Goal: Task Accomplishment & Management: Use online tool/utility

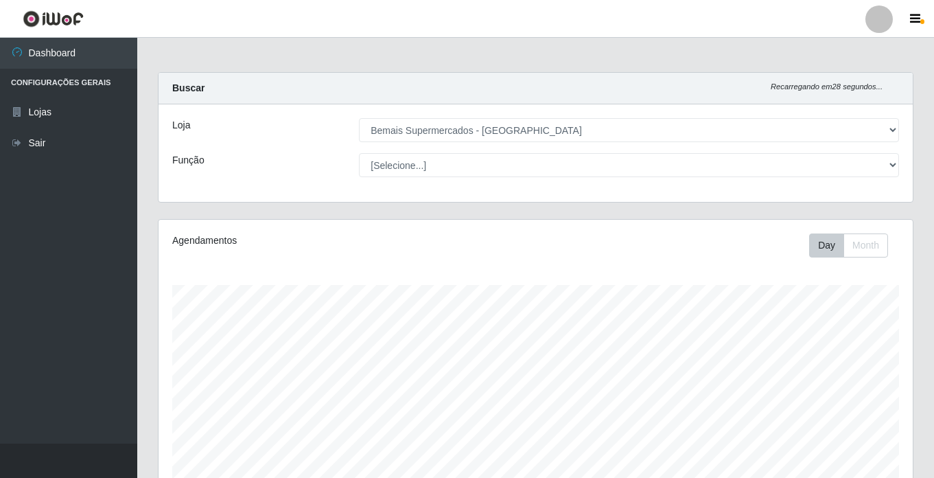
select select "250"
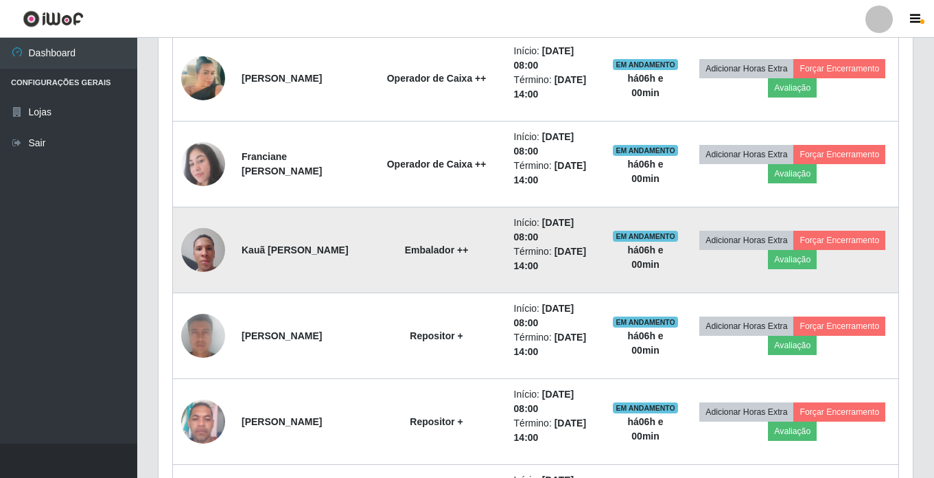
scroll to position [739, 0]
click at [794, 249] on button "Forçar Encerramento" at bounding box center [840, 239] width 92 height 19
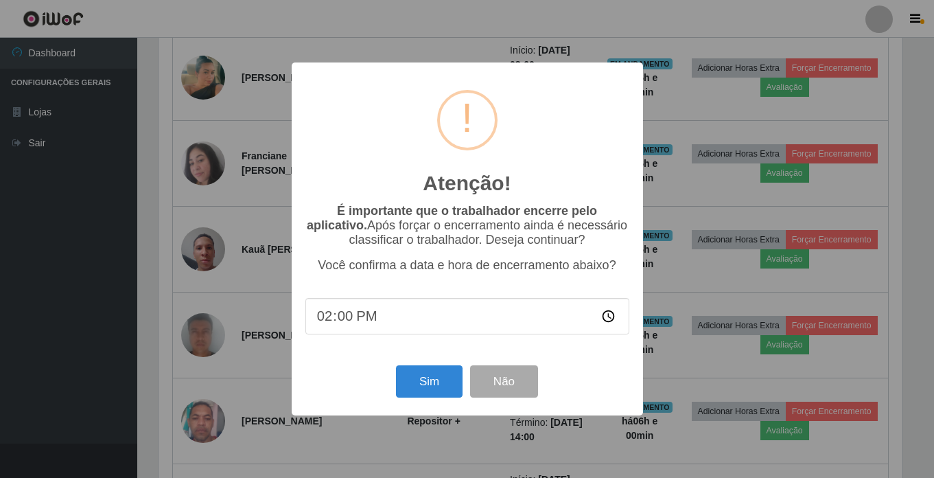
scroll to position [285, 748]
click at [412, 375] on button "Sim" at bounding box center [431, 381] width 67 height 32
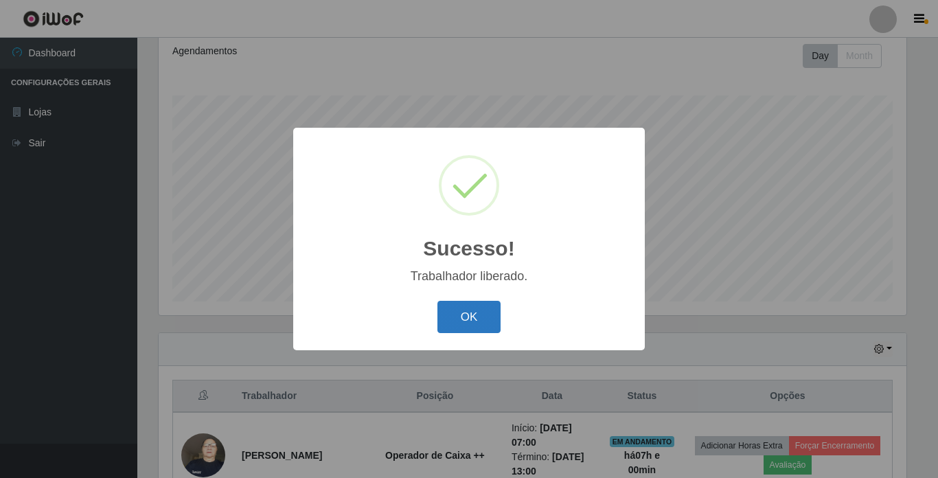
click at [481, 303] on button "OK" at bounding box center [469, 317] width 64 height 32
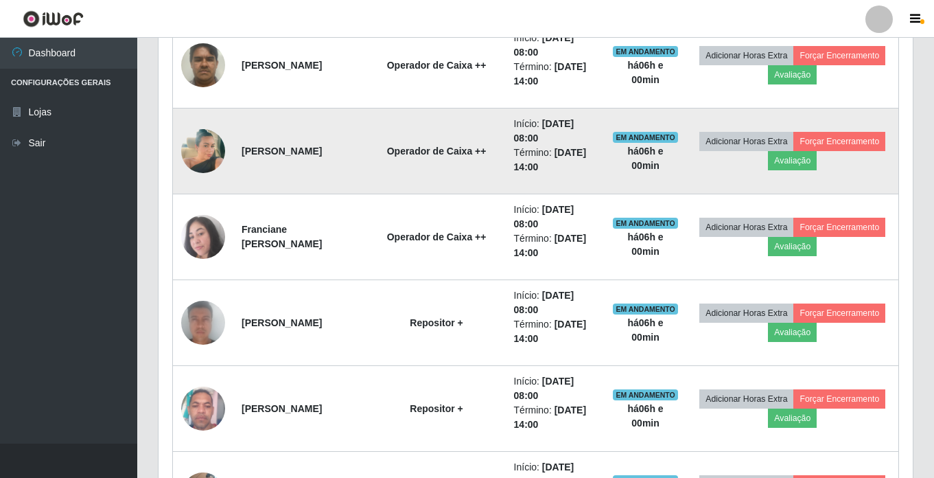
scroll to position [670, 0]
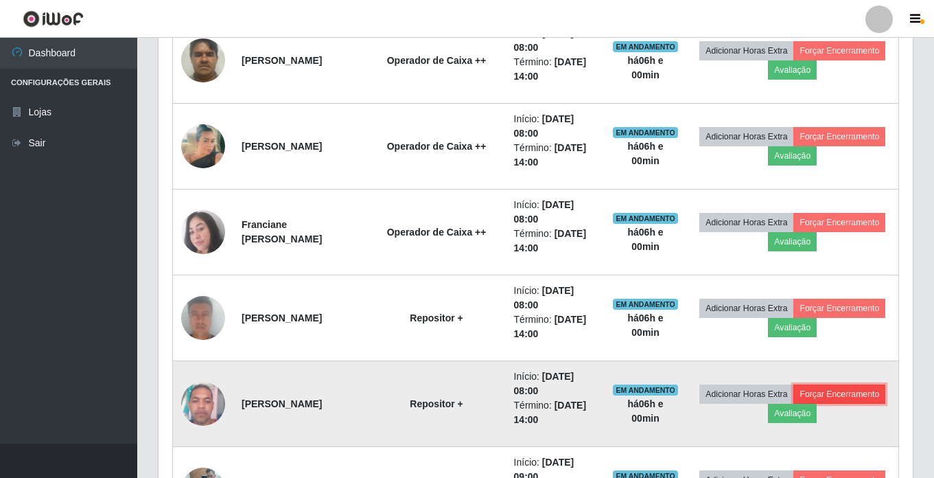
click at [794, 404] on button "Forçar Encerramento" at bounding box center [840, 393] width 92 height 19
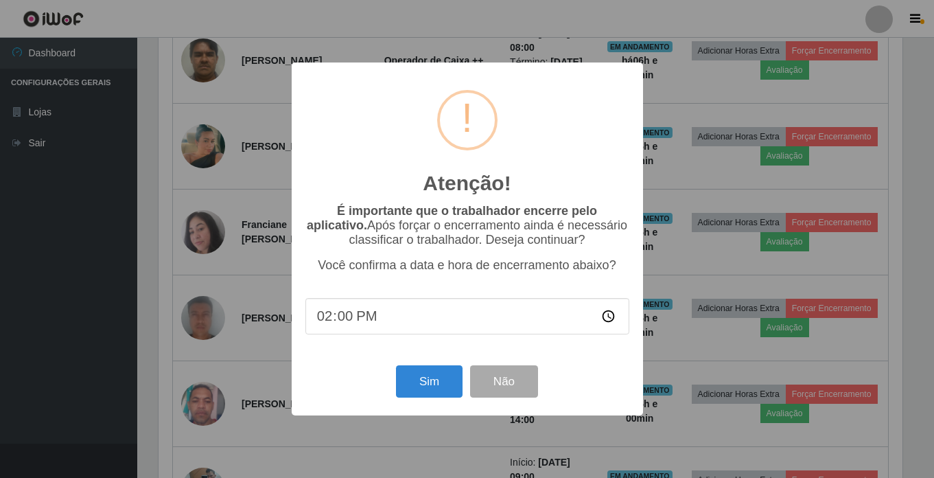
scroll to position [285, 748]
click at [421, 393] on button "Sim" at bounding box center [431, 381] width 67 height 32
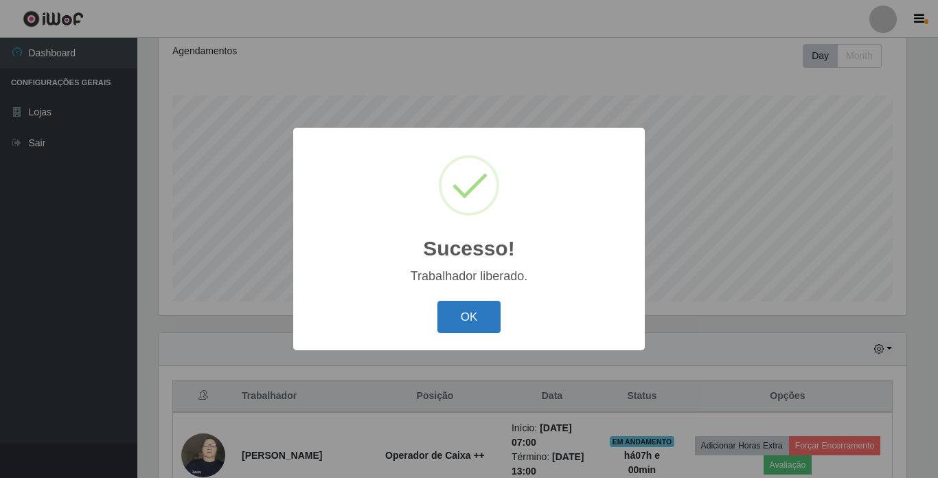
click at [487, 326] on button "OK" at bounding box center [469, 317] width 64 height 32
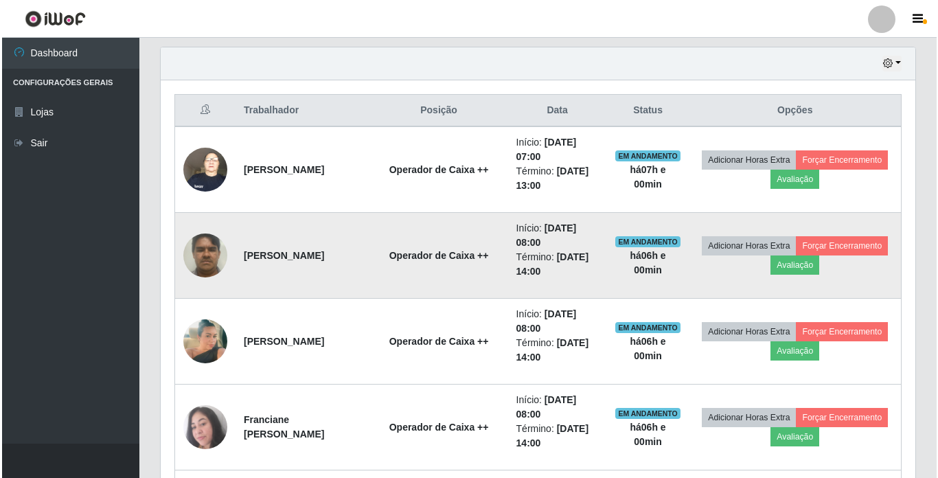
scroll to position [464, 0]
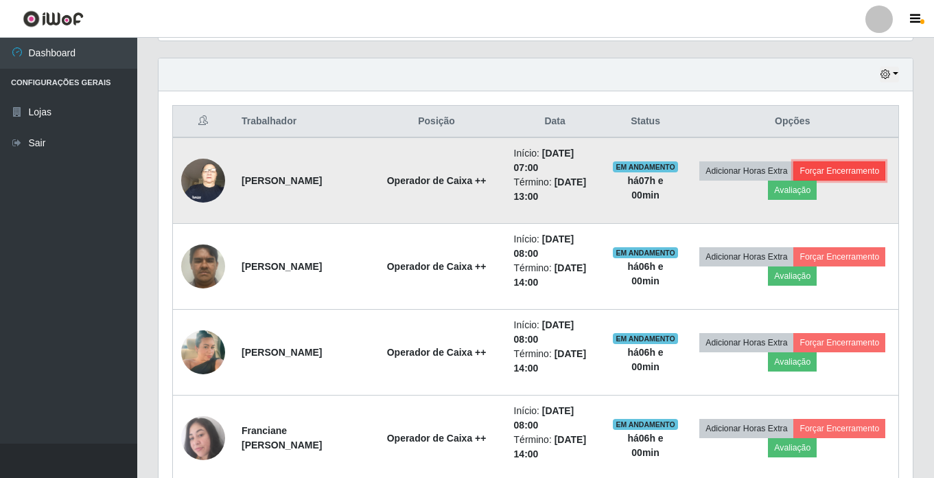
click at [794, 181] on button "Forçar Encerramento" at bounding box center [840, 170] width 92 height 19
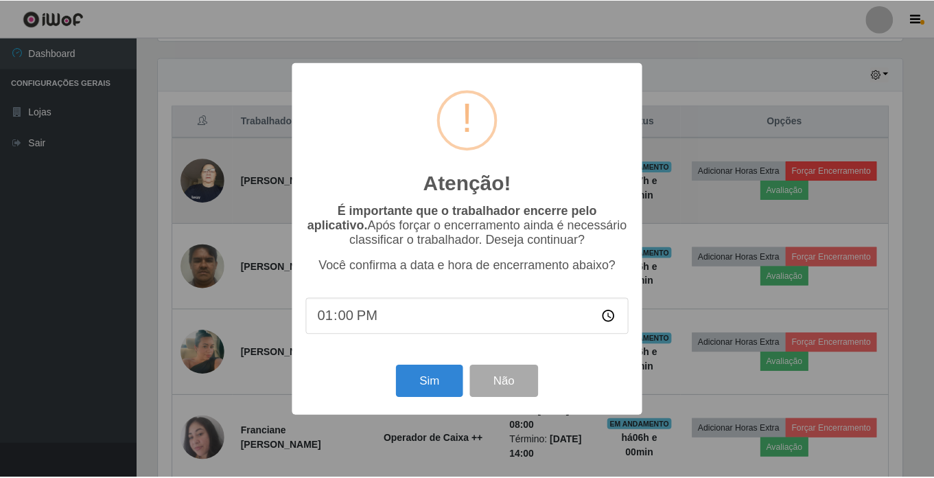
scroll to position [285, 748]
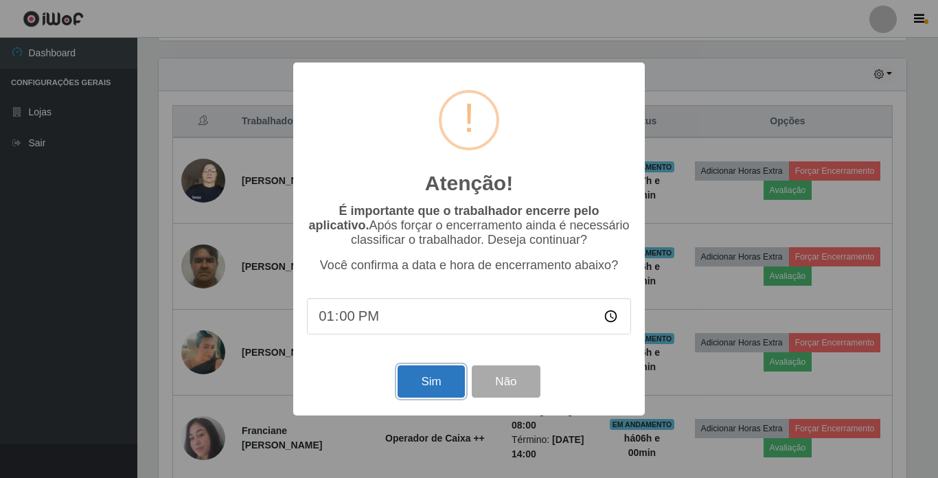
click at [404, 375] on button "Sim" at bounding box center [431, 381] width 67 height 32
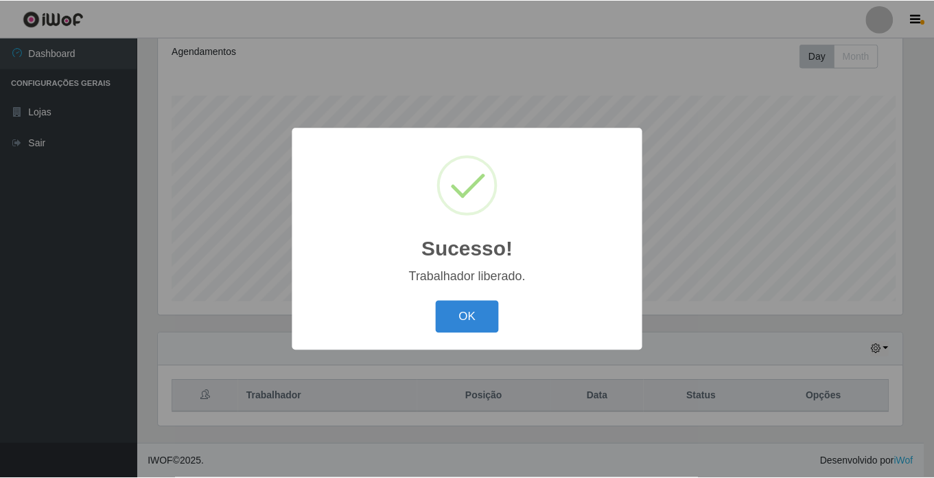
scroll to position [0, 0]
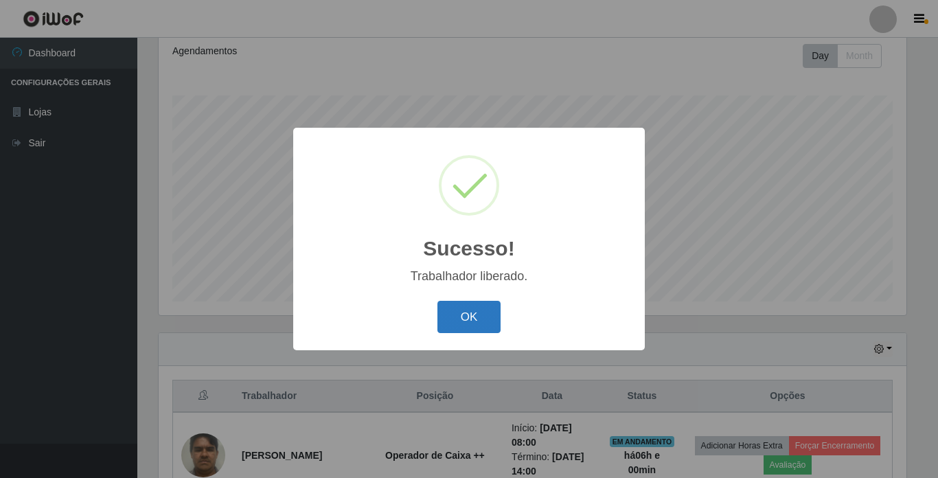
click at [456, 317] on button "OK" at bounding box center [469, 317] width 64 height 32
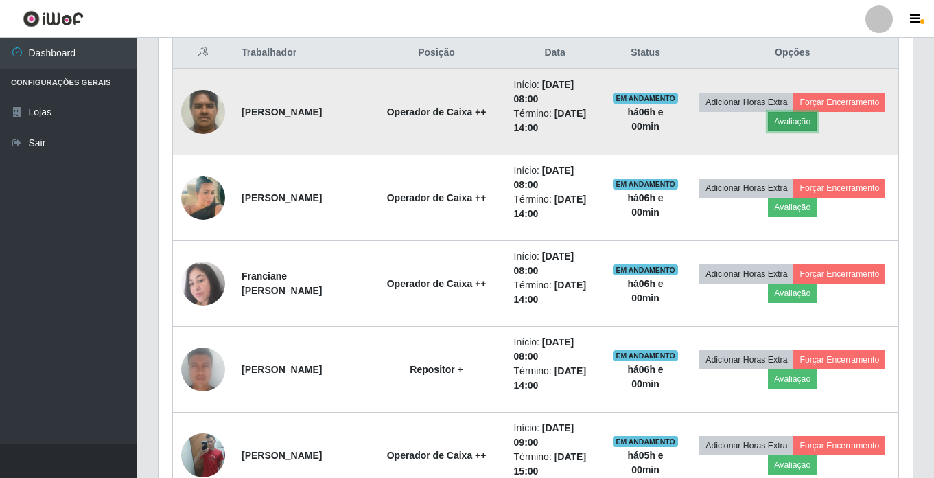
click at [817, 124] on button "Avaliação" at bounding box center [792, 121] width 49 height 19
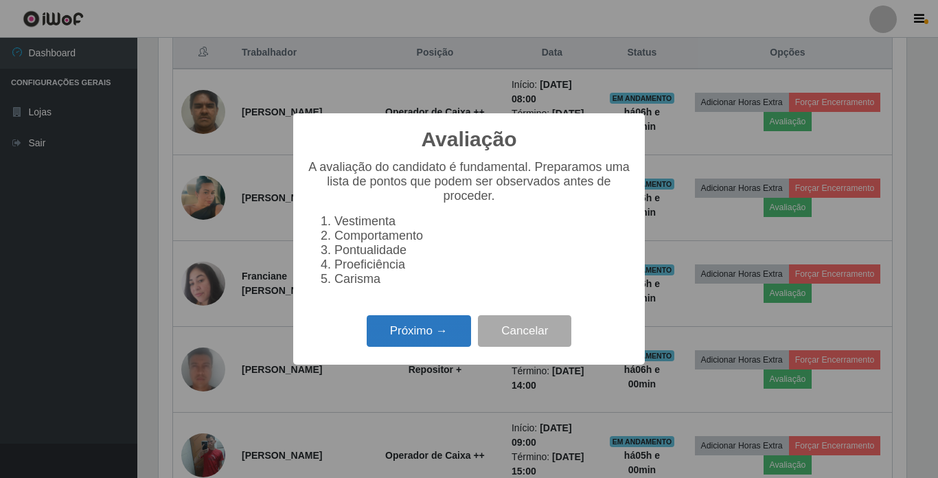
click at [404, 336] on button "Próximo →" at bounding box center [419, 331] width 104 height 32
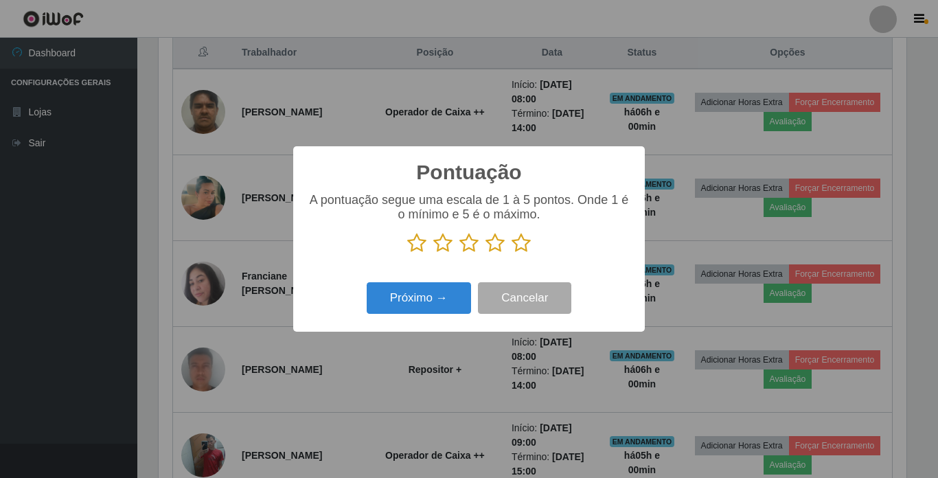
click at [521, 248] on icon at bounding box center [520, 243] width 19 height 21
click at [511, 253] on input "radio" at bounding box center [511, 253] width 0 height 0
click at [426, 304] on button "Próximo →" at bounding box center [419, 298] width 104 height 32
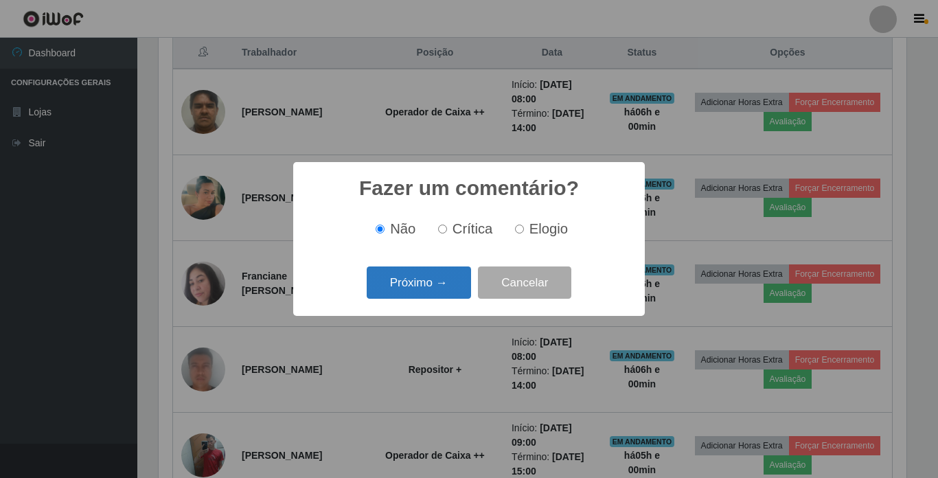
click at [441, 287] on button "Próximo →" at bounding box center [419, 282] width 104 height 32
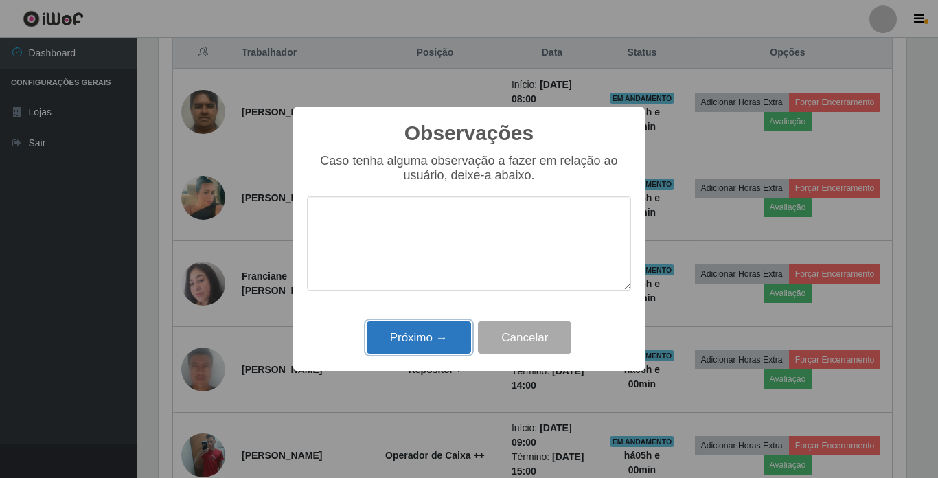
click at [437, 344] on button "Próximo →" at bounding box center [419, 337] width 104 height 32
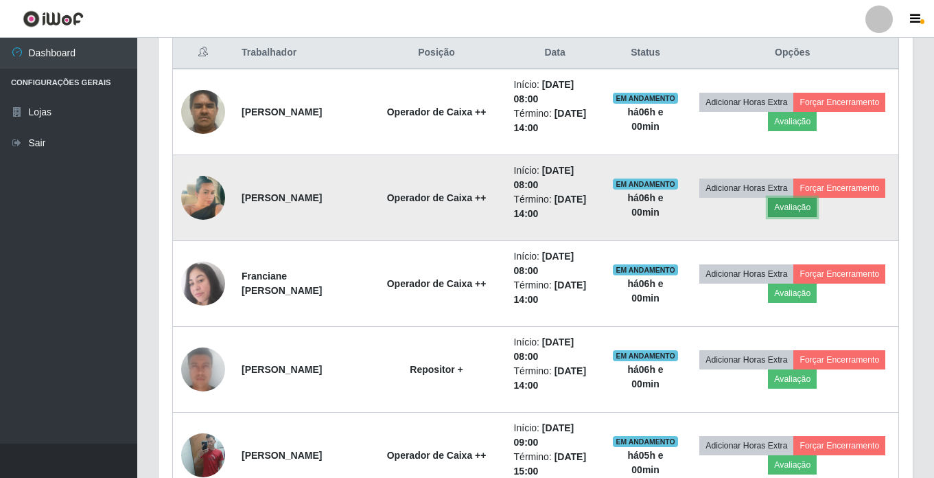
click at [817, 214] on button "Avaliação" at bounding box center [792, 207] width 49 height 19
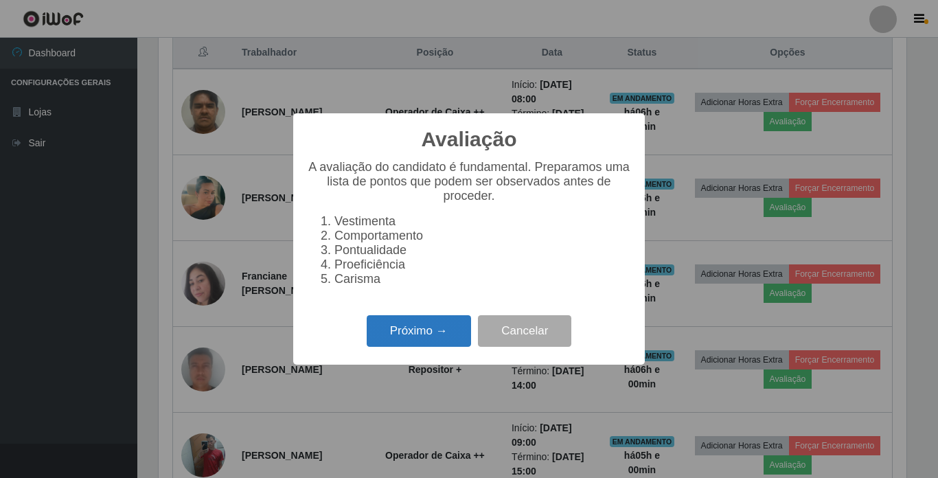
click at [450, 334] on button "Próximo →" at bounding box center [419, 331] width 104 height 32
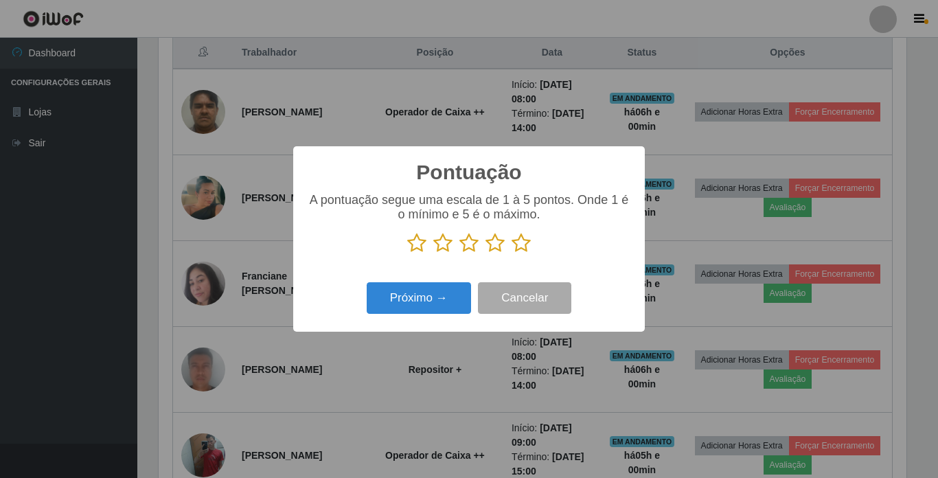
click at [516, 241] on icon at bounding box center [520, 243] width 19 height 21
click at [511, 253] on input "radio" at bounding box center [511, 253] width 0 height 0
click at [448, 292] on button "Próximo →" at bounding box center [419, 298] width 104 height 32
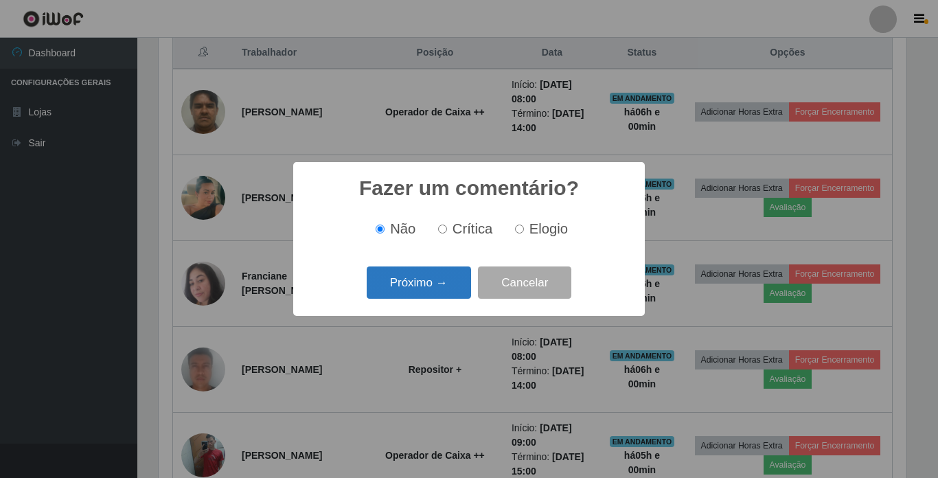
click at [452, 293] on button "Próximo →" at bounding box center [419, 282] width 104 height 32
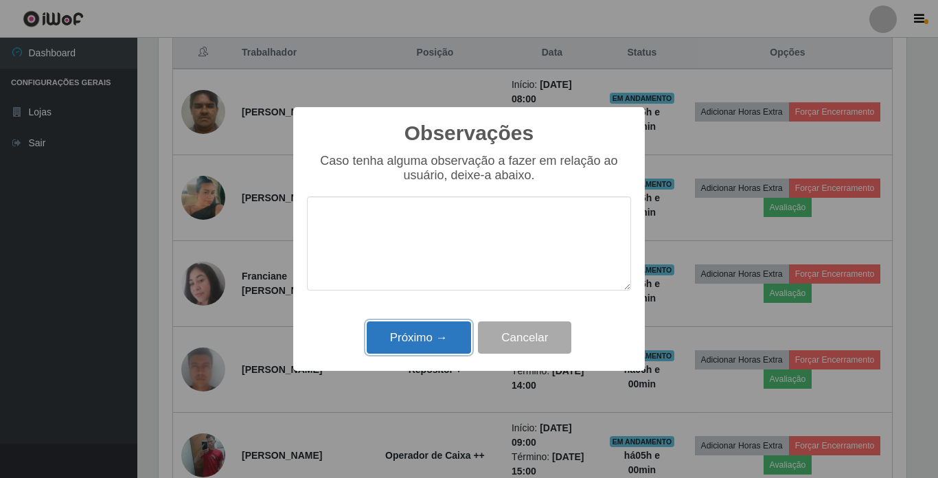
click at [453, 334] on button "Próximo →" at bounding box center [419, 337] width 104 height 32
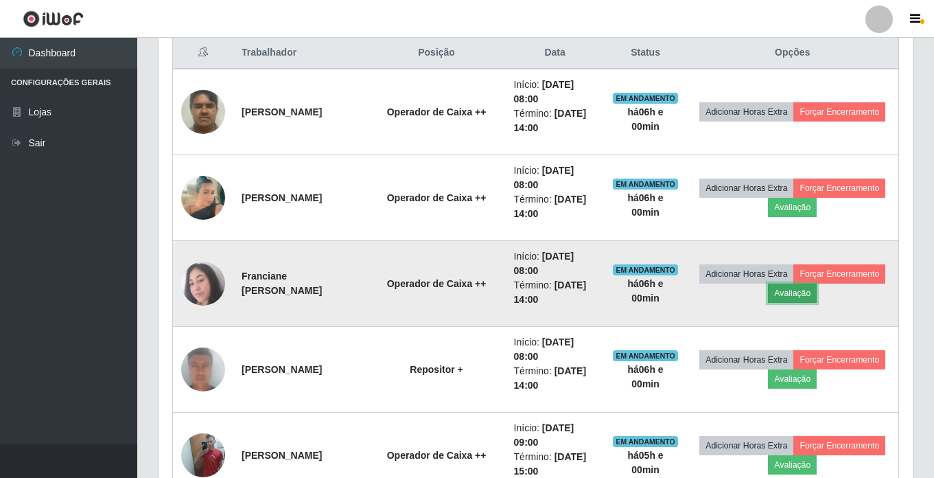
click at [817, 296] on button "Avaliação" at bounding box center [792, 293] width 49 height 19
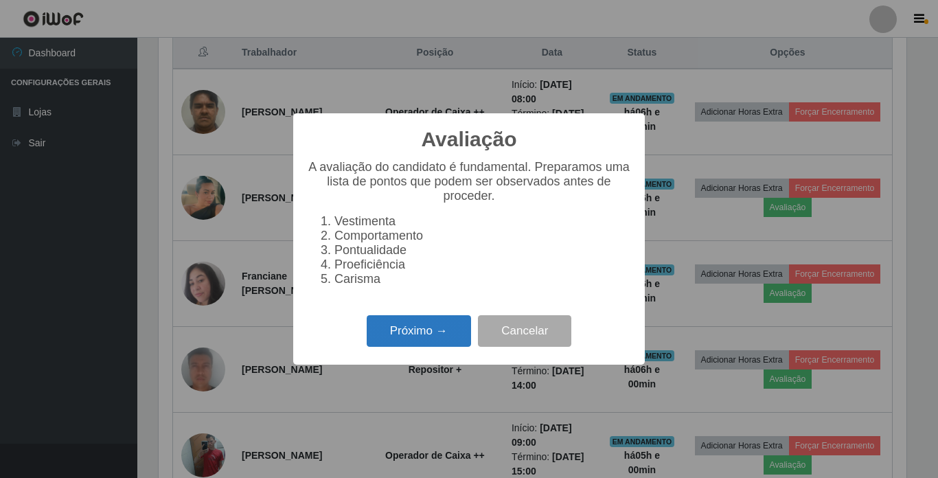
click at [369, 329] on button "Próximo →" at bounding box center [419, 331] width 104 height 32
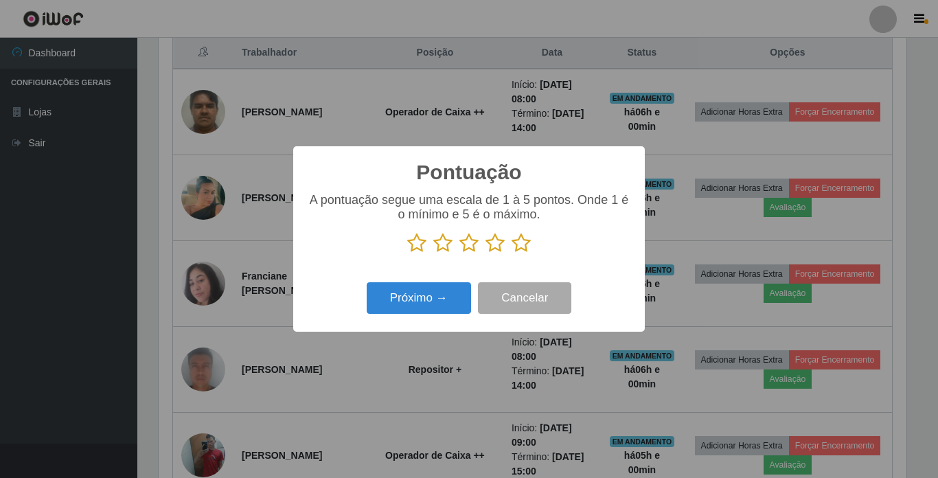
click at [529, 246] on icon at bounding box center [520, 243] width 19 height 21
click at [511, 253] on input "radio" at bounding box center [511, 253] width 0 height 0
click at [435, 288] on button "Próximo →" at bounding box center [419, 298] width 104 height 32
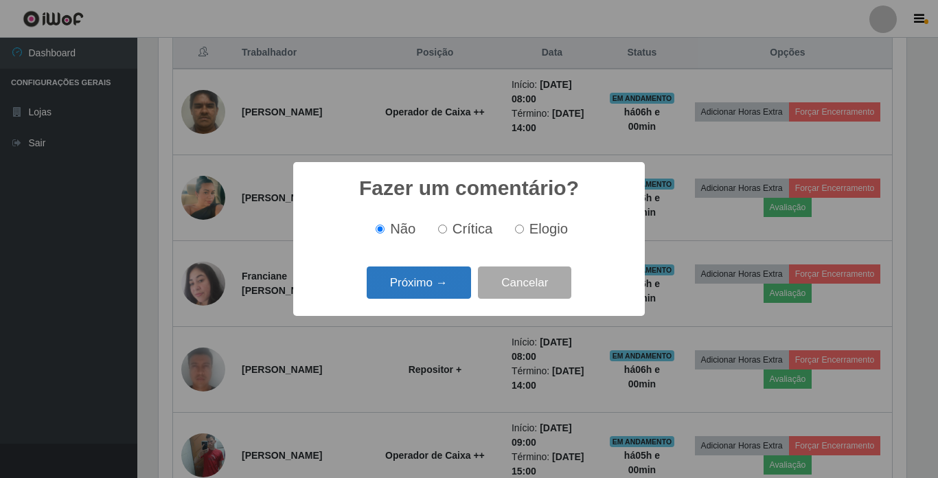
click at [451, 289] on button "Próximo →" at bounding box center [419, 282] width 104 height 32
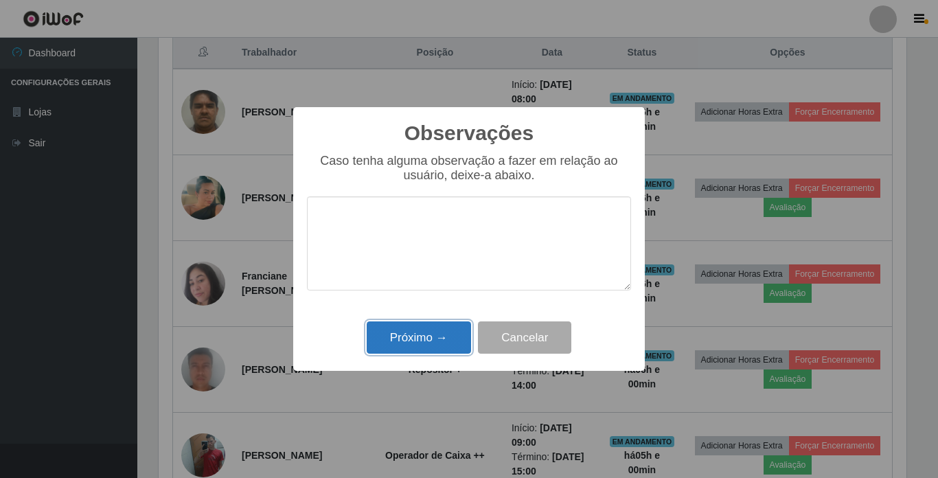
click at [437, 336] on button "Próximo →" at bounding box center [419, 337] width 104 height 32
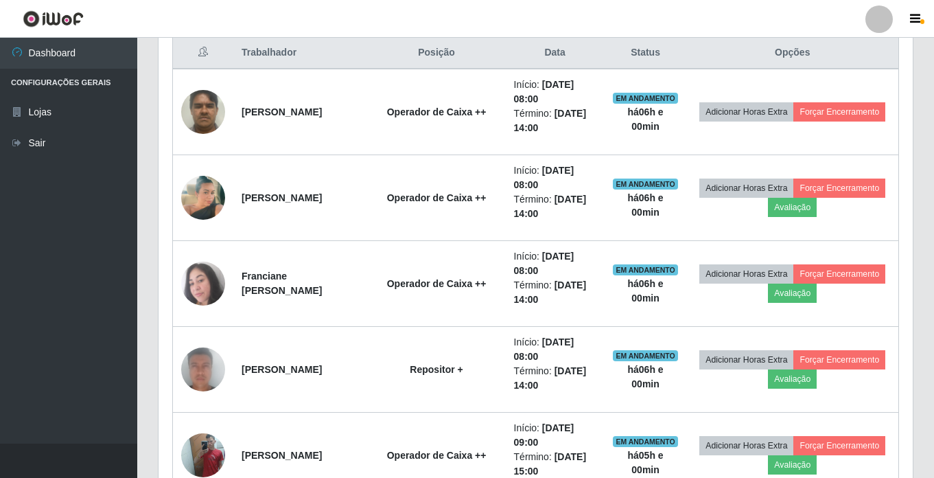
click at [930, 205] on div "Carregando... Buscar Recarregando em 7 segundos... Loja [Selecione...] Bemais S…" at bounding box center [535, 463] width 797 height 1848
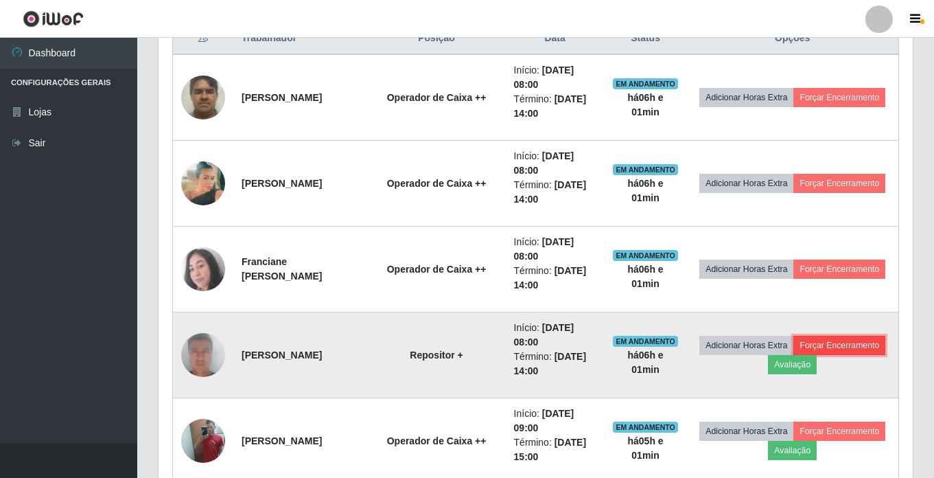
click at [794, 355] on button "Forçar Encerramento" at bounding box center [840, 345] width 92 height 19
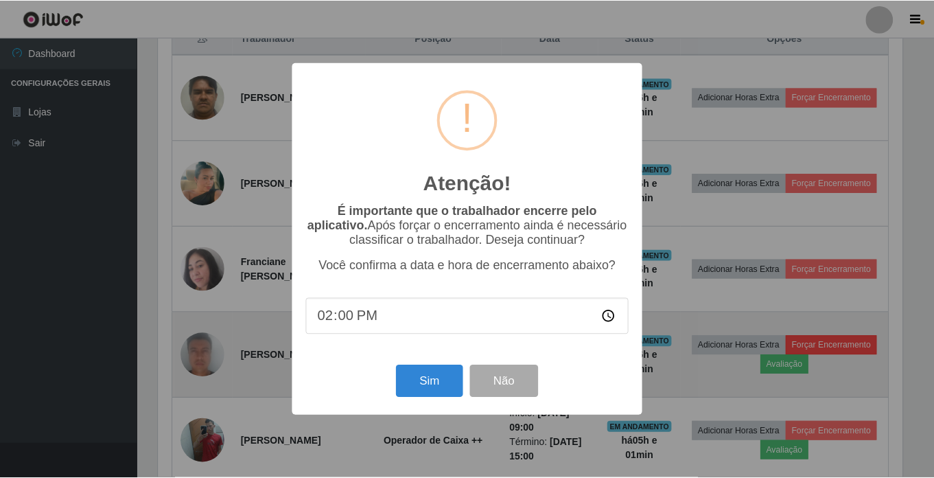
scroll to position [285, 748]
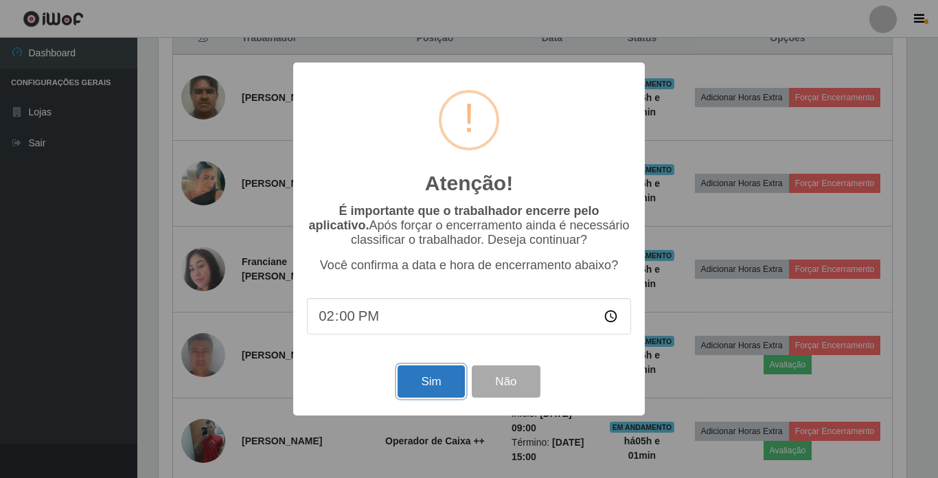
click at [426, 376] on button "Sim" at bounding box center [431, 381] width 67 height 32
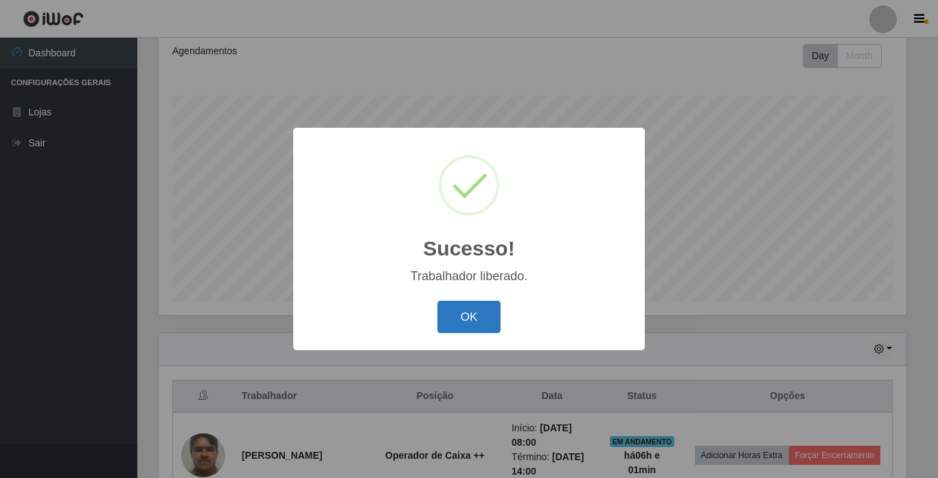
click at [461, 316] on button "OK" at bounding box center [469, 317] width 64 height 32
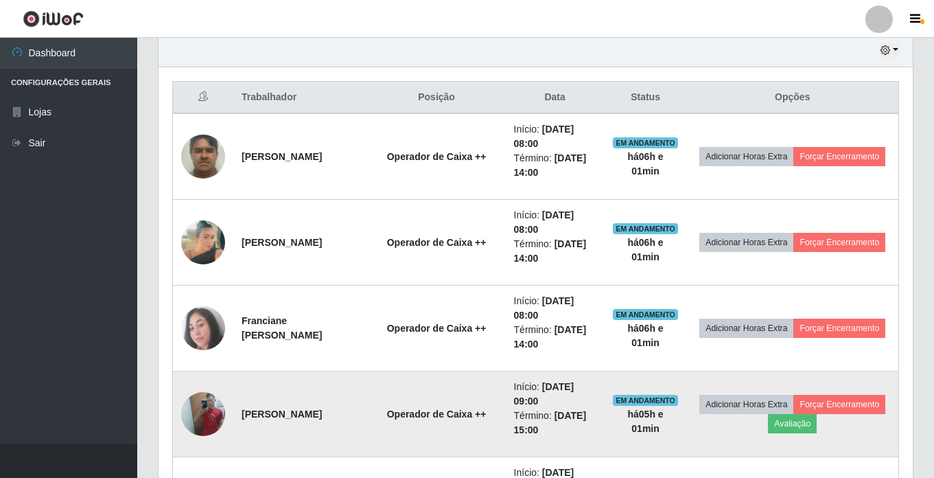
scroll to position [464, 0]
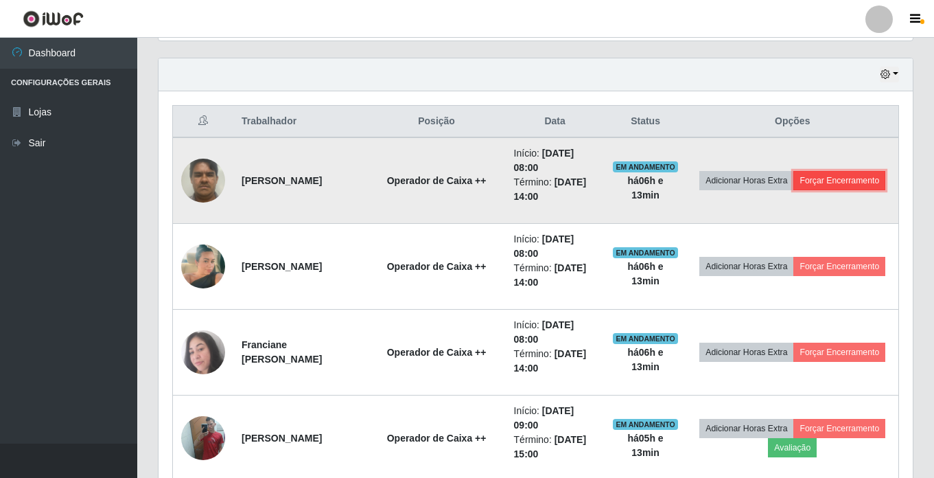
click at [809, 189] on button "Forçar Encerramento" at bounding box center [840, 180] width 92 height 19
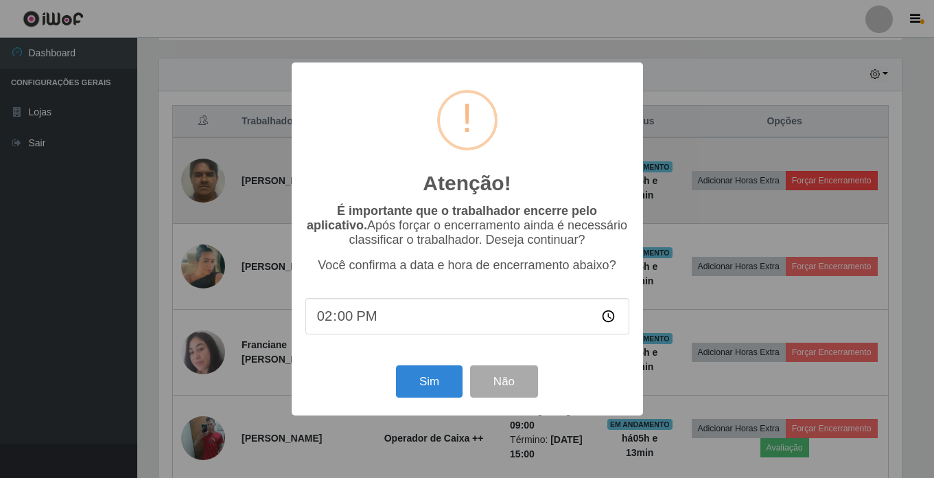
scroll to position [285, 748]
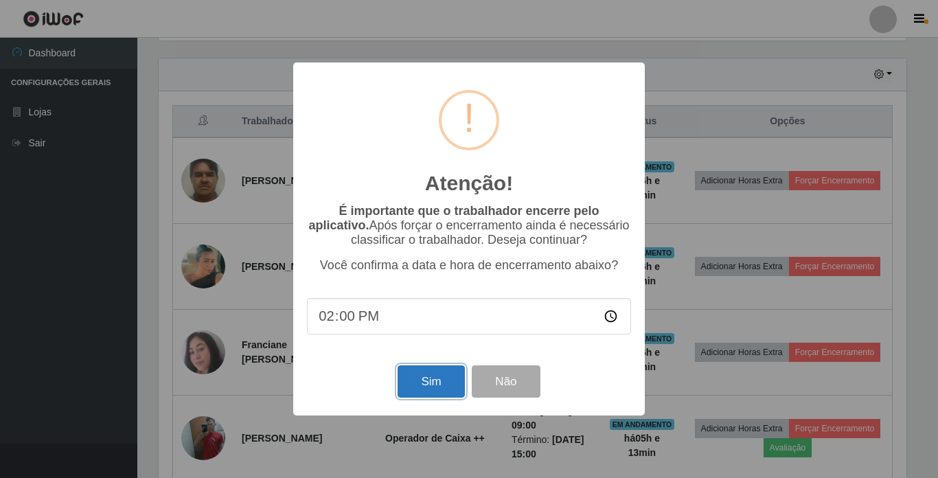
click at [429, 384] on button "Sim" at bounding box center [431, 381] width 67 height 32
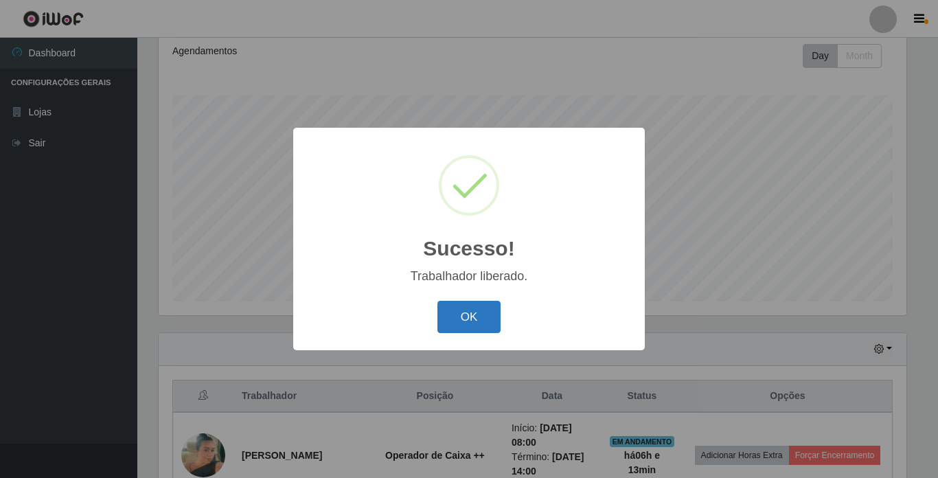
click at [450, 326] on button "OK" at bounding box center [469, 317] width 64 height 32
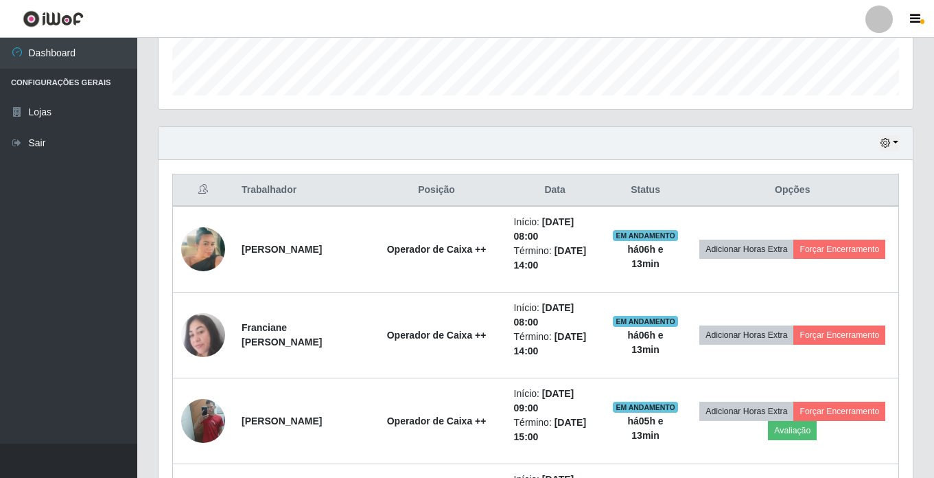
scroll to position [464, 0]
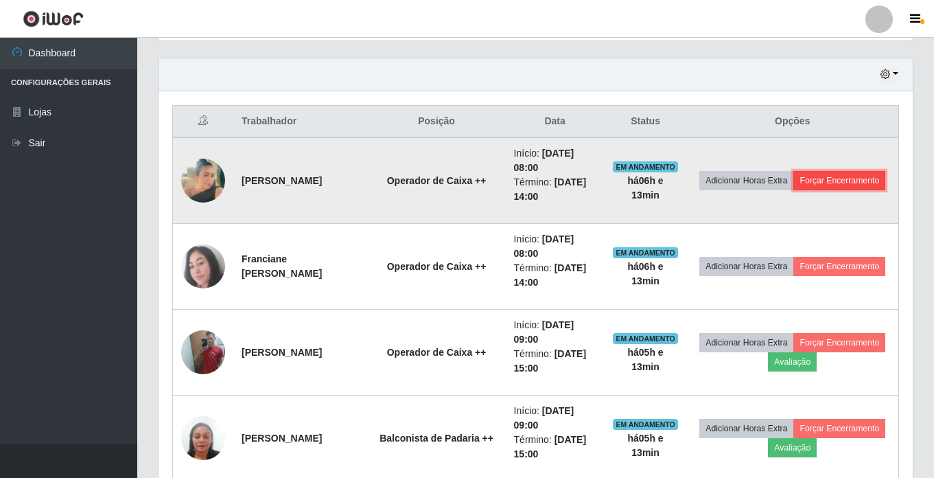
click at [794, 188] on button "Forçar Encerramento" at bounding box center [840, 180] width 92 height 19
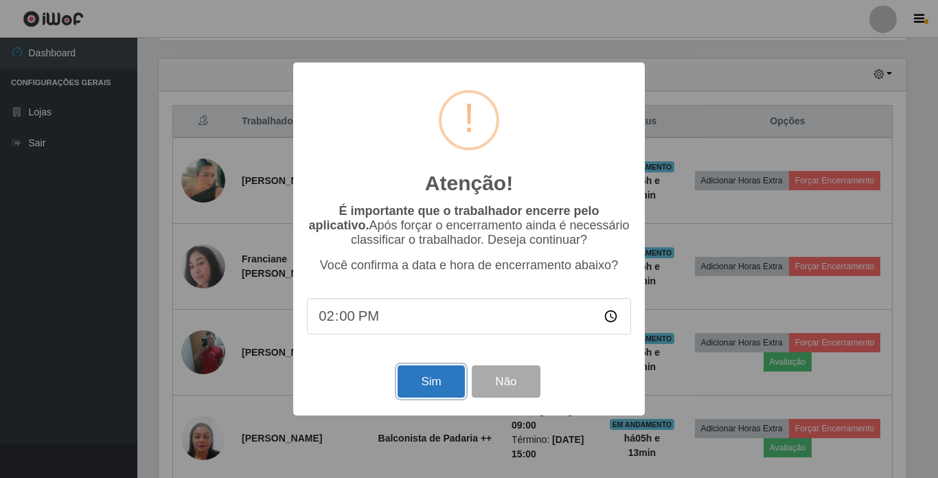
click at [404, 391] on button "Sim" at bounding box center [431, 381] width 67 height 32
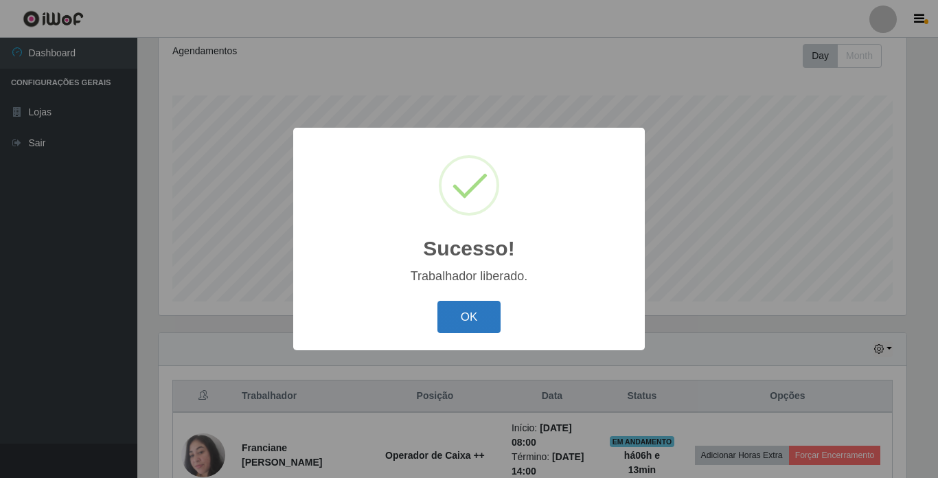
click at [463, 316] on button "OK" at bounding box center [469, 317] width 64 height 32
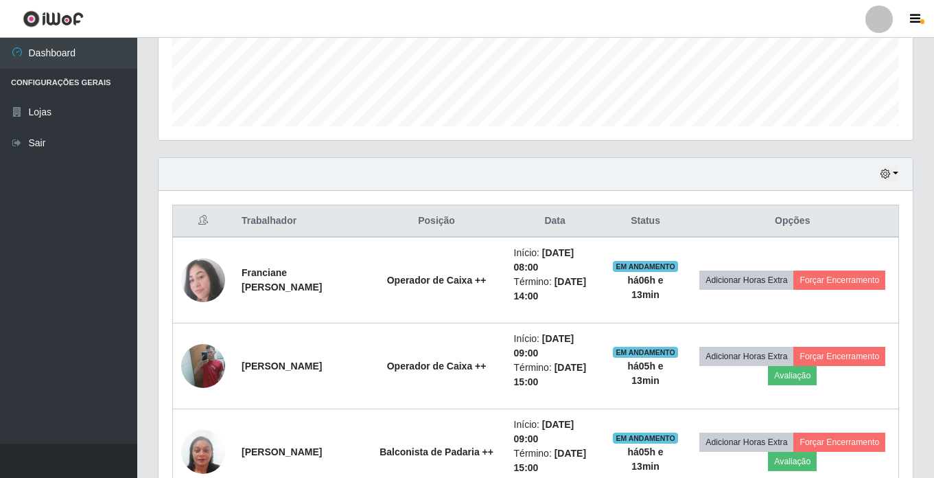
scroll to position [395, 0]
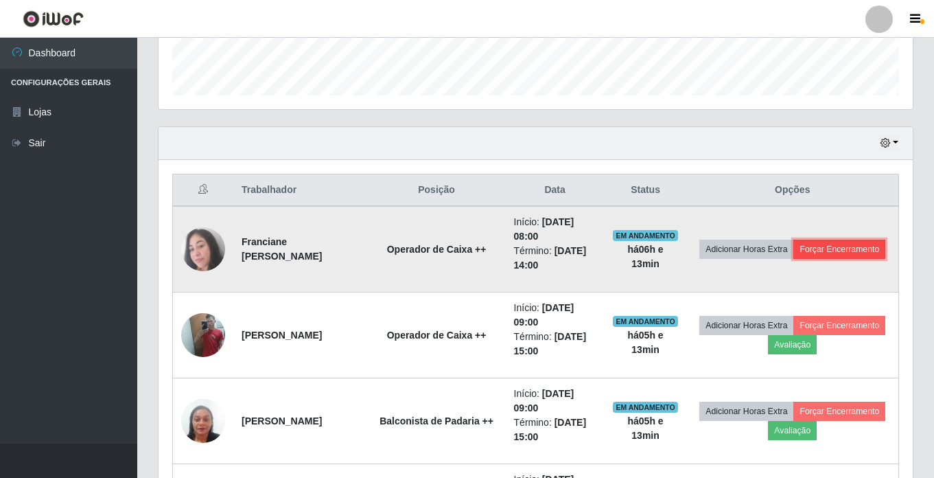
click at [794, 259] on button "Forçar Encerramento" at bounding box center [840, 249] width 92 height 19
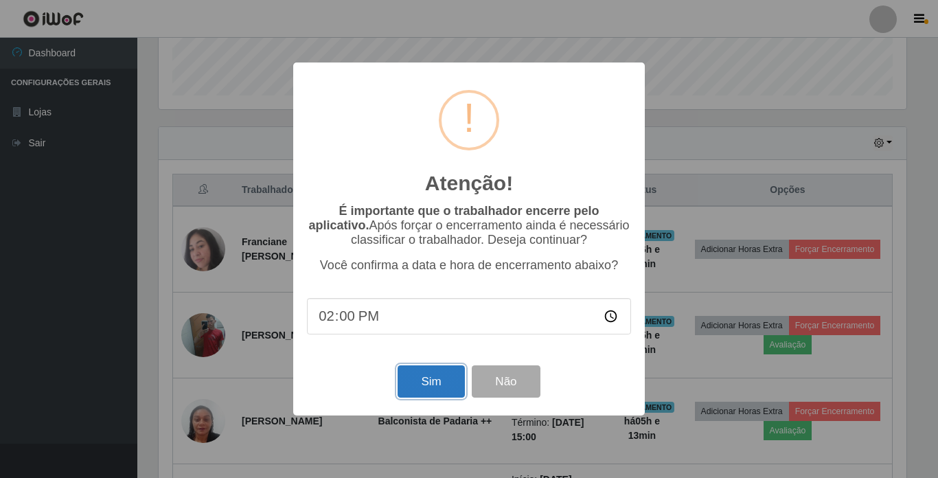
click at [418, 381] on button "Sim" at bounding box center [431, 381] width 67 height 32
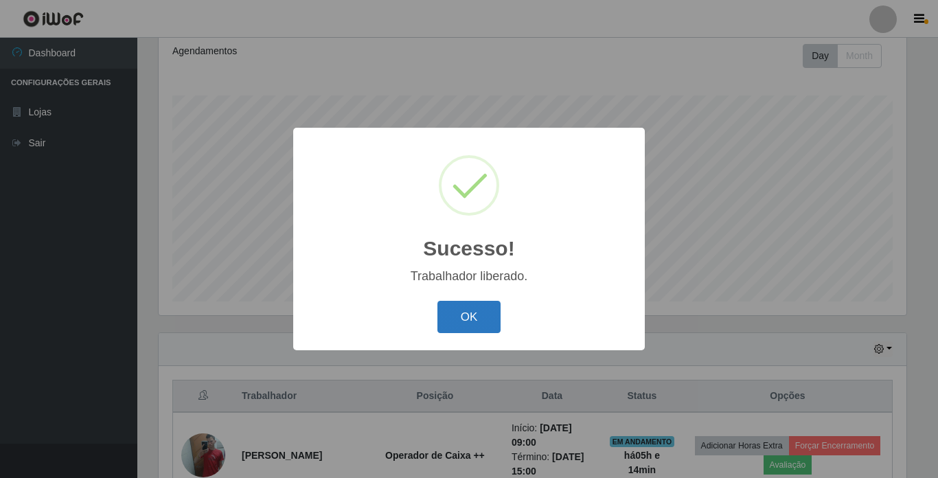
click at [465, 322] on button "OK" at bounding box center [469, 317] width 64 height 32
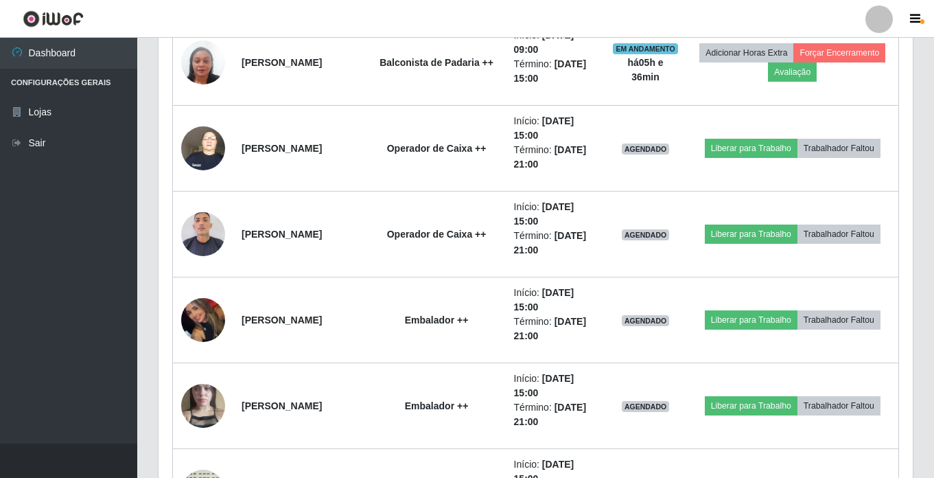
scroll to position [653, 0]
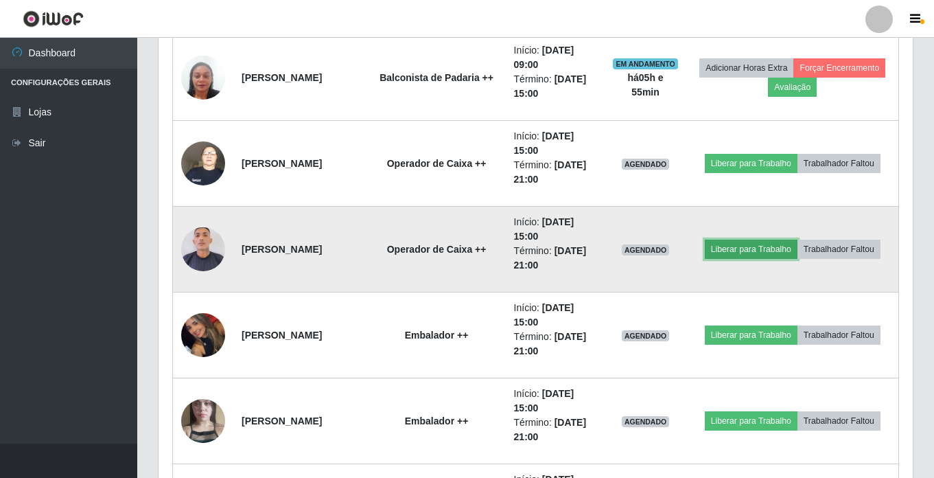
click at [755, 252] on button "Liberar para Trabalho" at bounding box center [751, 249] width 93 height 19
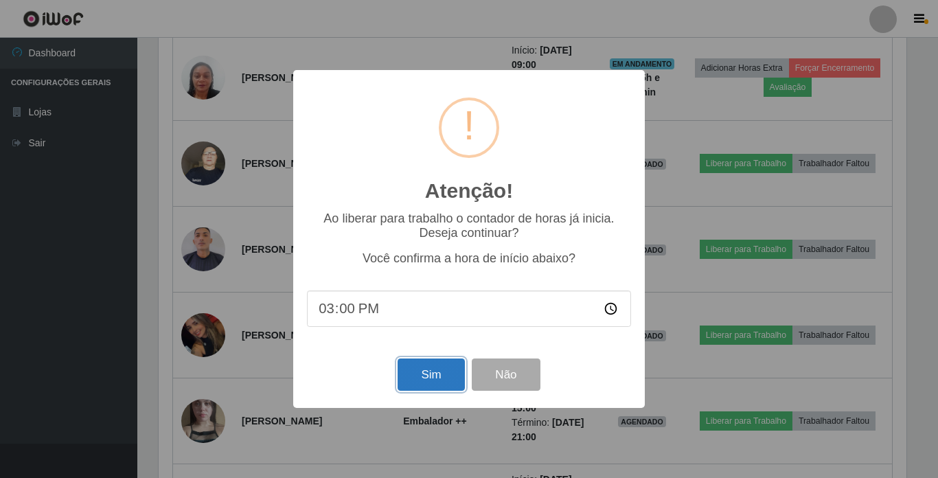
click at [426, 381] on button "Sim" at bounding box center [431, 374] width 67 height 32
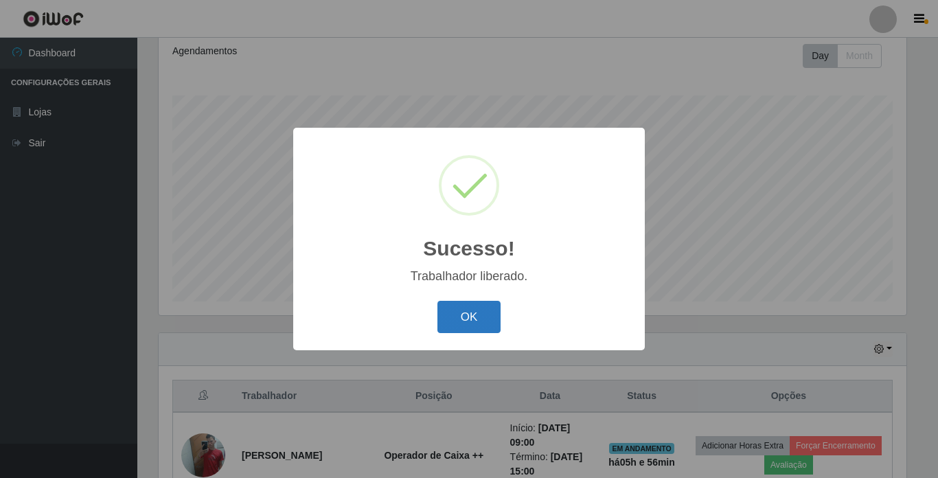
click at [463, 312] on button "OK" at bounding box center [469, 317] width 64 height 32
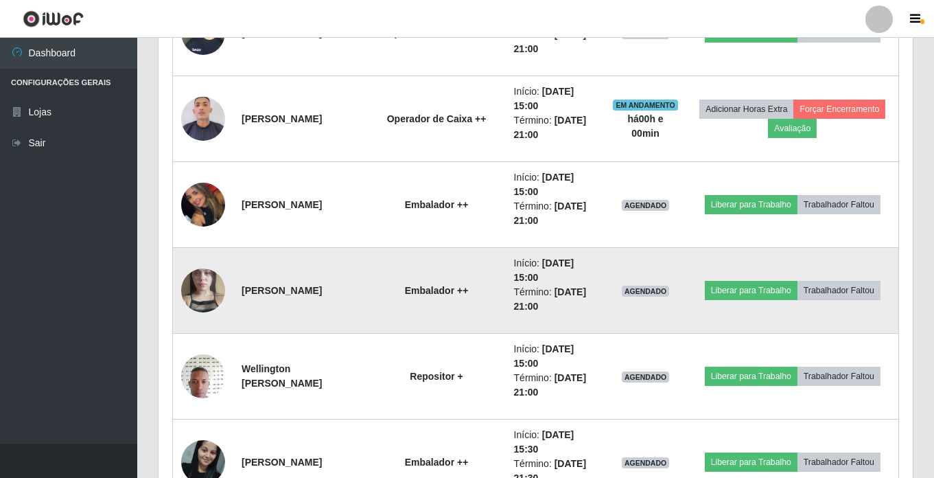
scroll to position [807, 0]
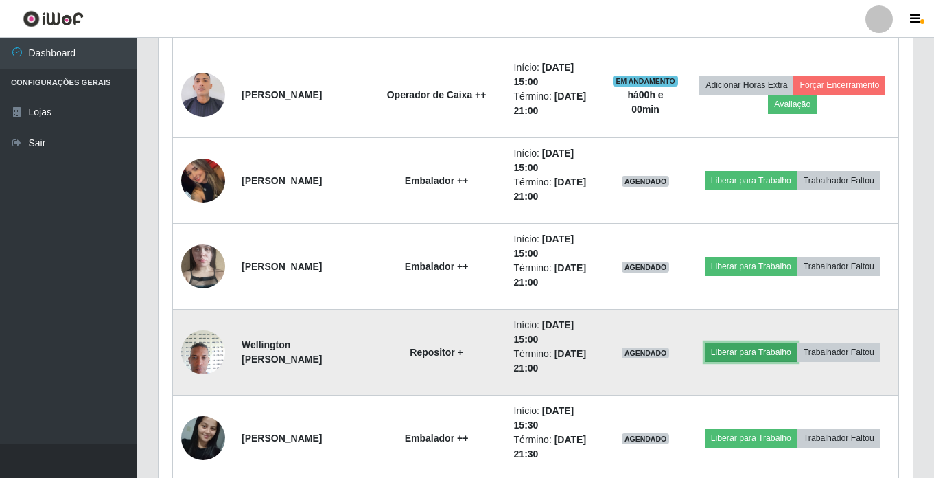
click at [757, 351] on button "Liberar para Trabalho" at bounding box center [751, 352] width 93 height 19
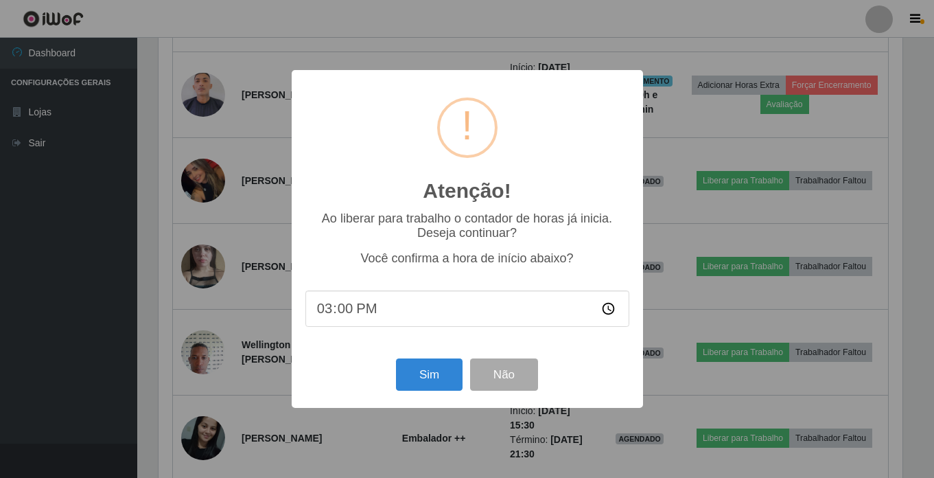
scroll to position [285, 748]
click at [444, 373] on button "Sim" at bounding box center [431, 374] width 67 height 32
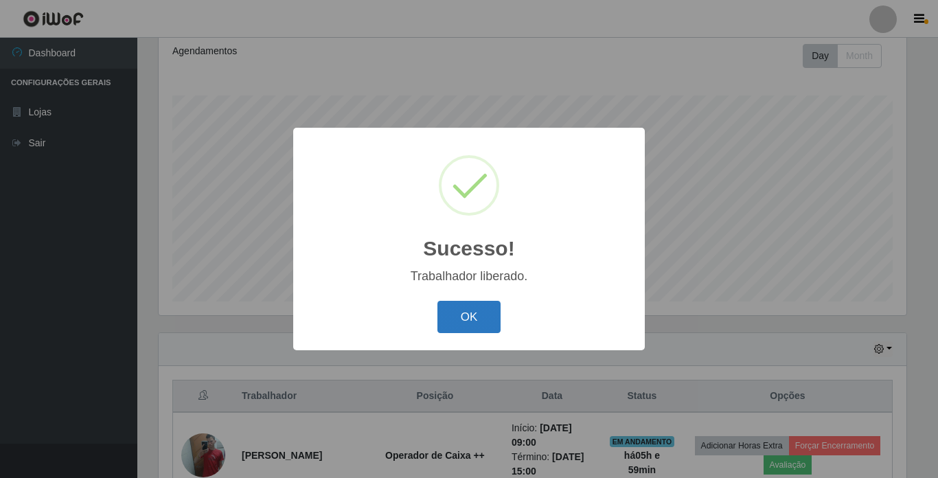
click at [481, 314] on button "OK" at bounding box center [469, 317] width 64 height 32
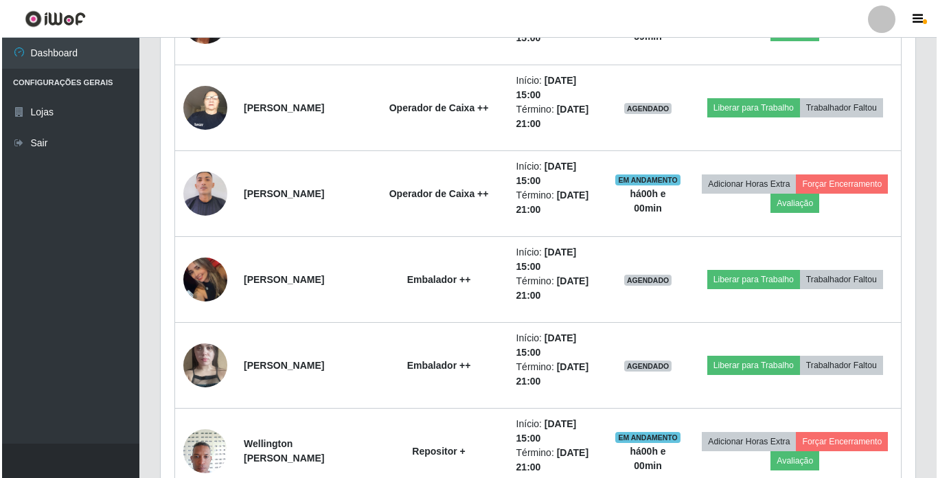
scroll to position [739, 0]
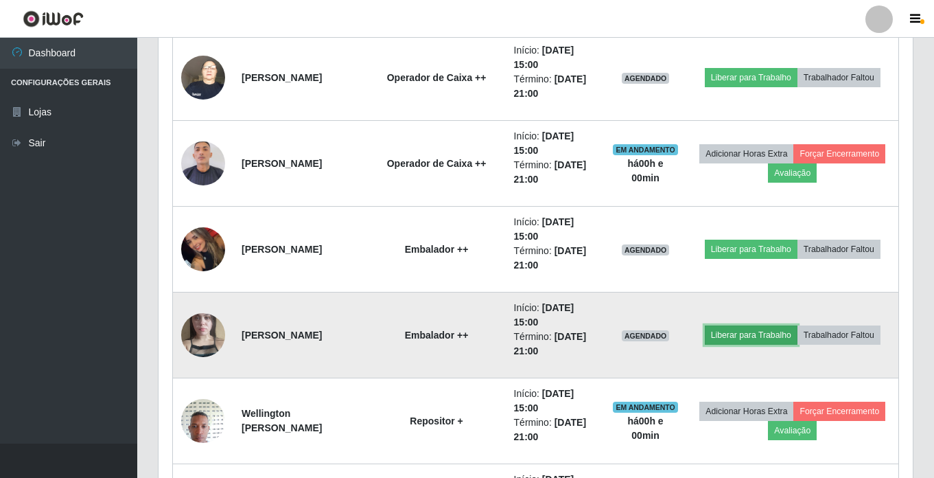
click at [761, 334] on button "Liberar para Trabalho" at bounding box center [751, 334] width 93 height 19
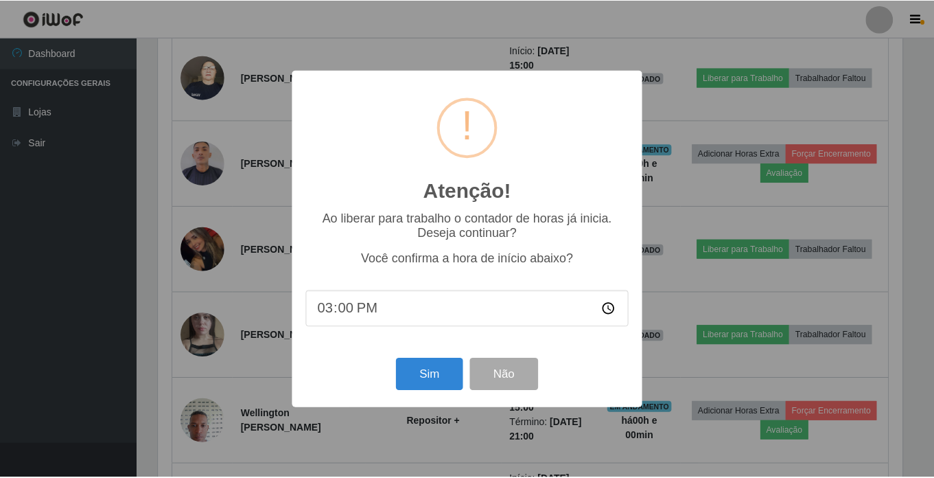
scroll to position [285, 748]
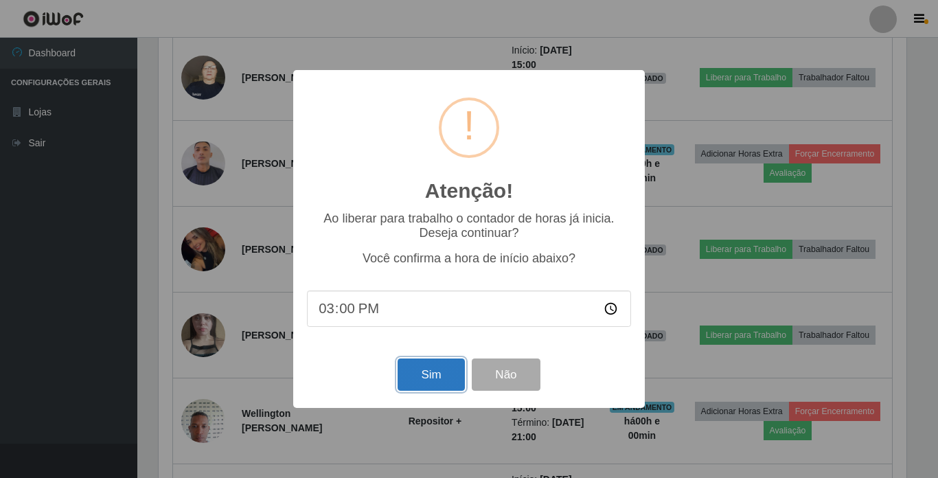
click at [417, 376] on button "Sim" at bounding box center [431, 374] width 67 height 32
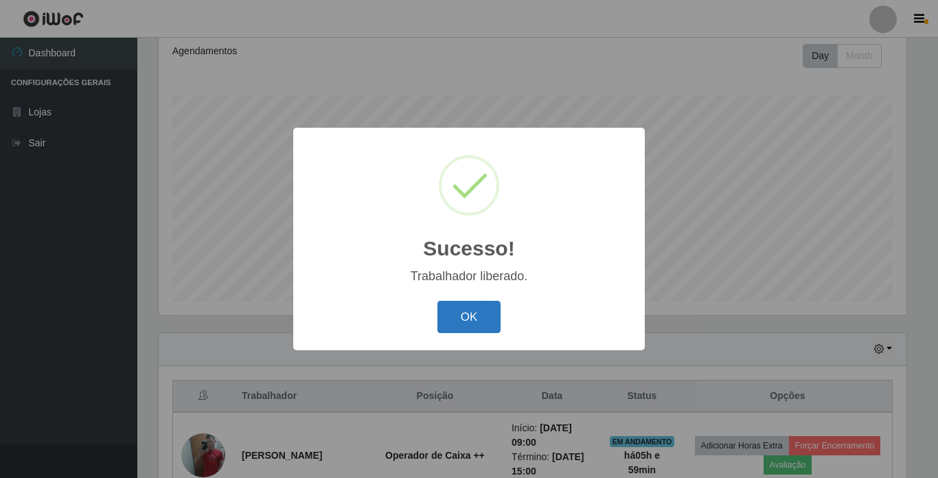
click at [460, 321] on button "OK" at bounding box center [469, 317] width 64 height 32
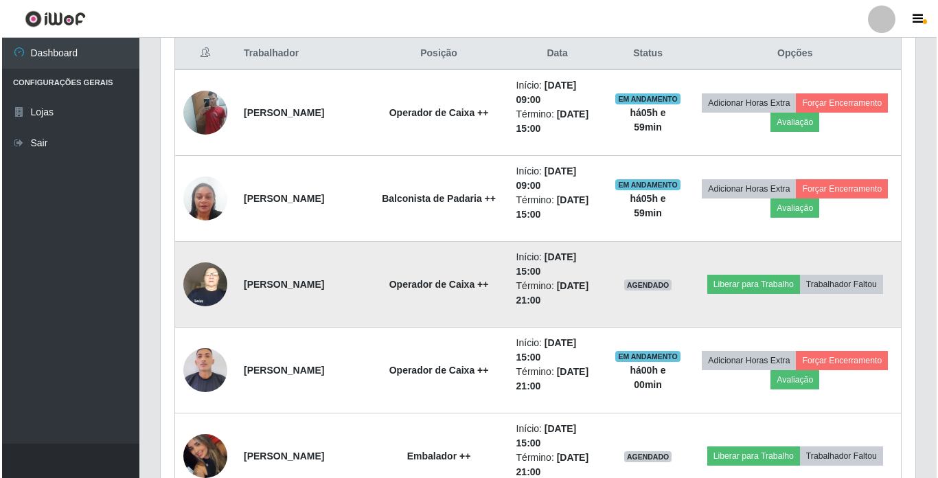
scroll to position [533, 0]
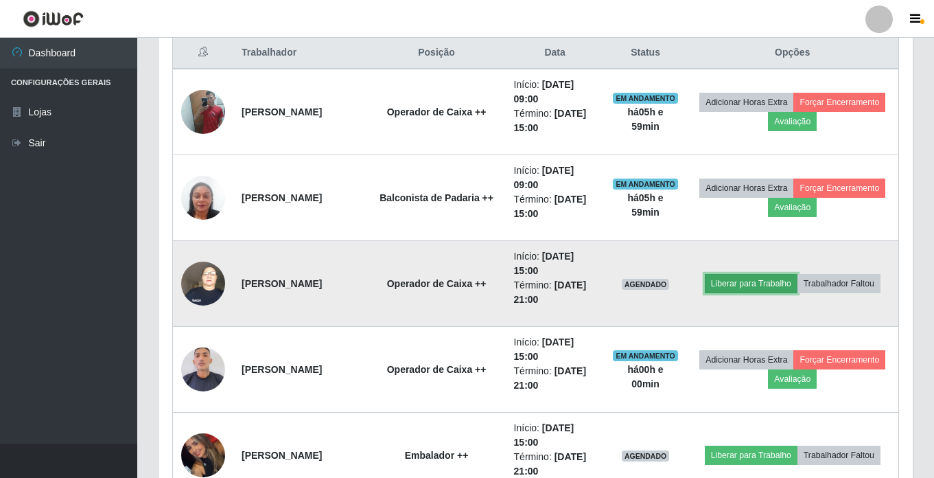
click at [756, 281] on button "Liberar para Trabalho" at bounding box center [751, 283] width 93 height 19
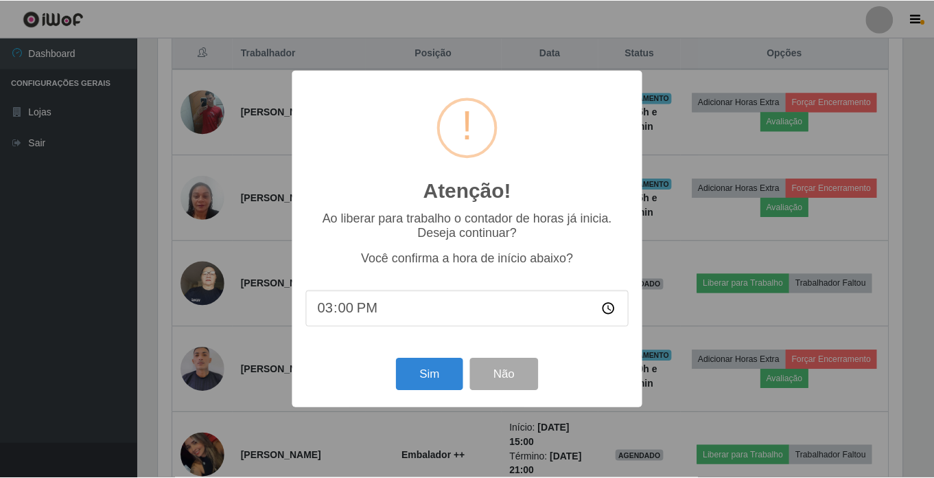
scroll to position [285, 748]
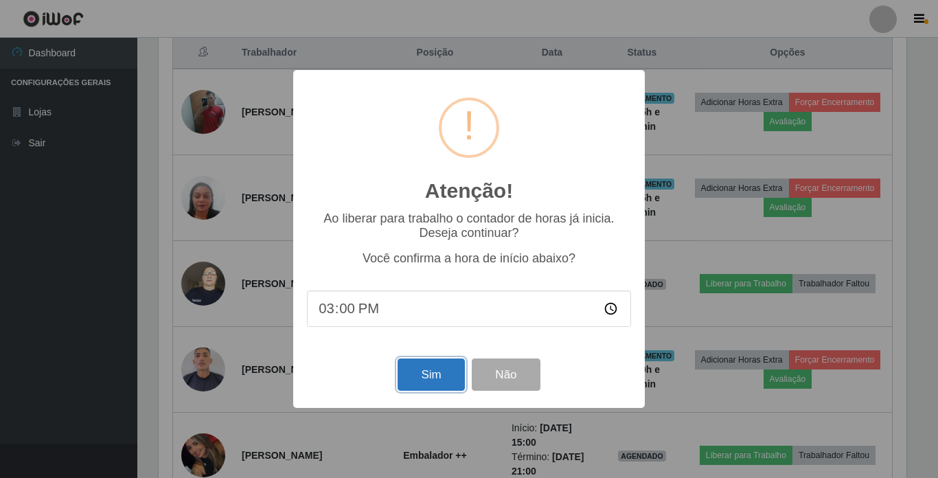
click at [434, 369] on button "Sim" at bounding box center [431, 374] width 67 height 32
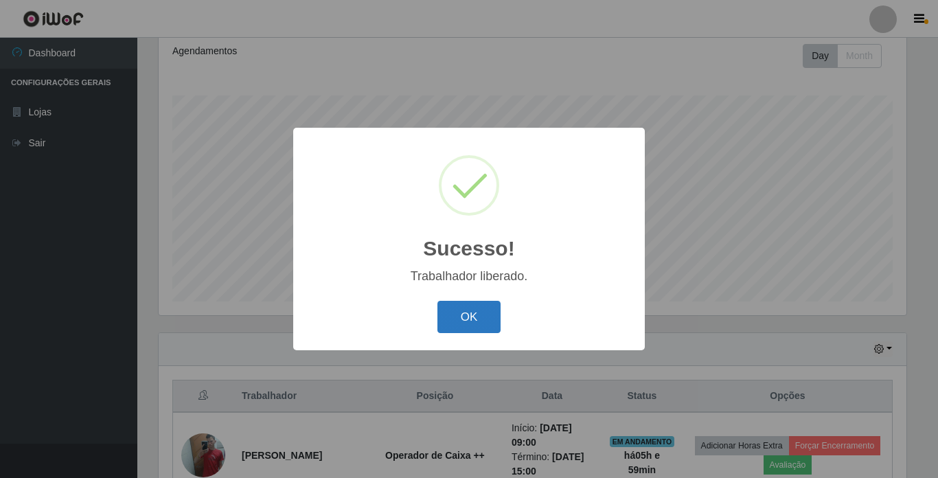
click at [463, 317] on button "OK" at bounding box center [469, 317] width 64 height 32
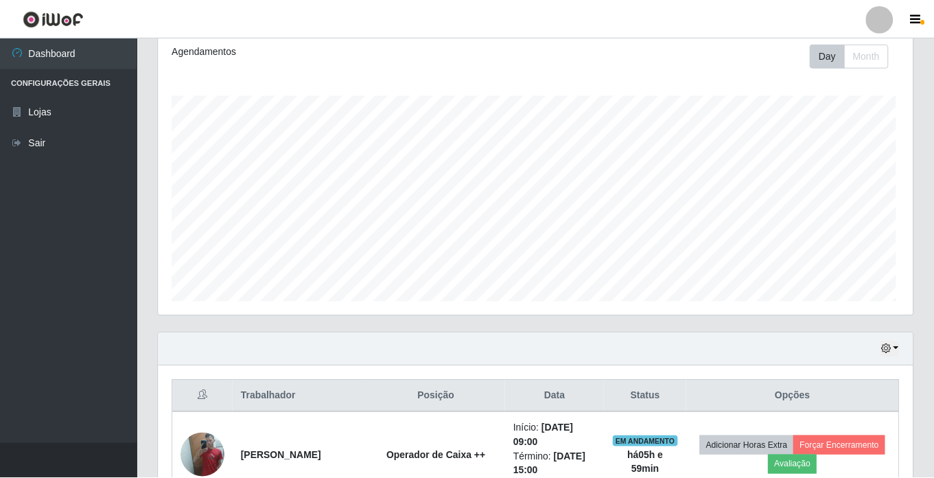
scroll to position [686284, 685815]
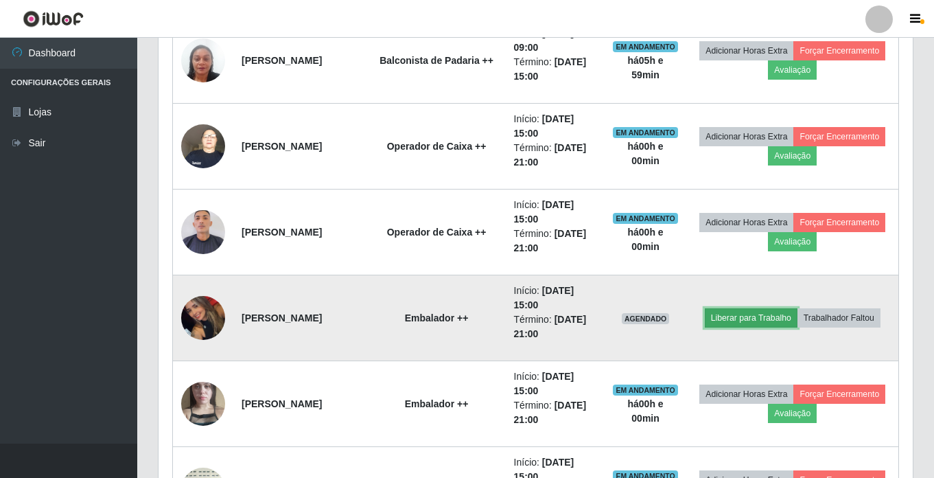
click at [744, 324] on button "Liberar para Trabalho" at bounding box center [751, 317] width 93 height 19
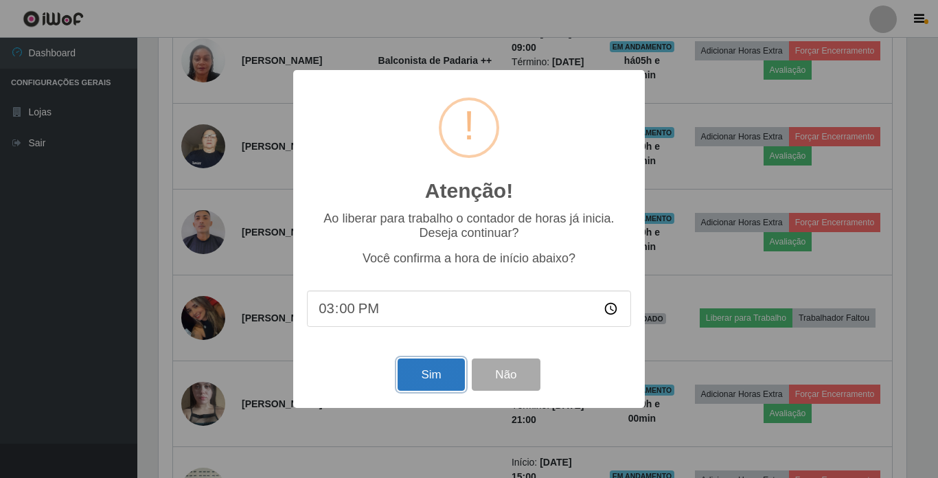
click at [415, 371] on button "Sim" at bounding box center [431, 374] width 67 height 32
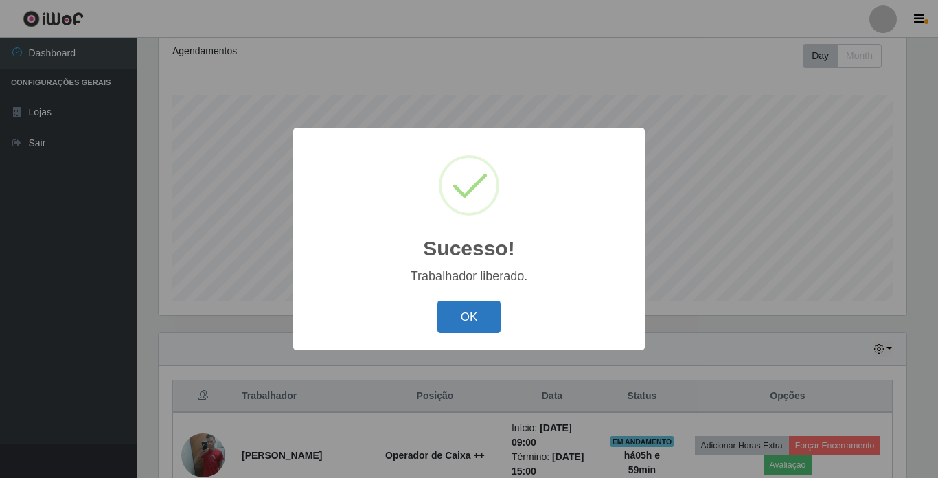
click at [478, 308] on button "OK" at bounding box center [469, 317] width 64 height 32
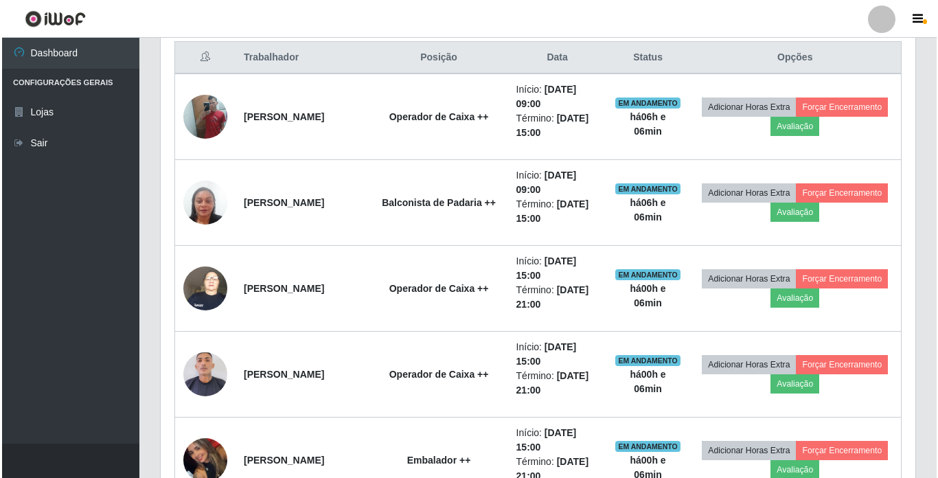
scroll to position [516, 0]
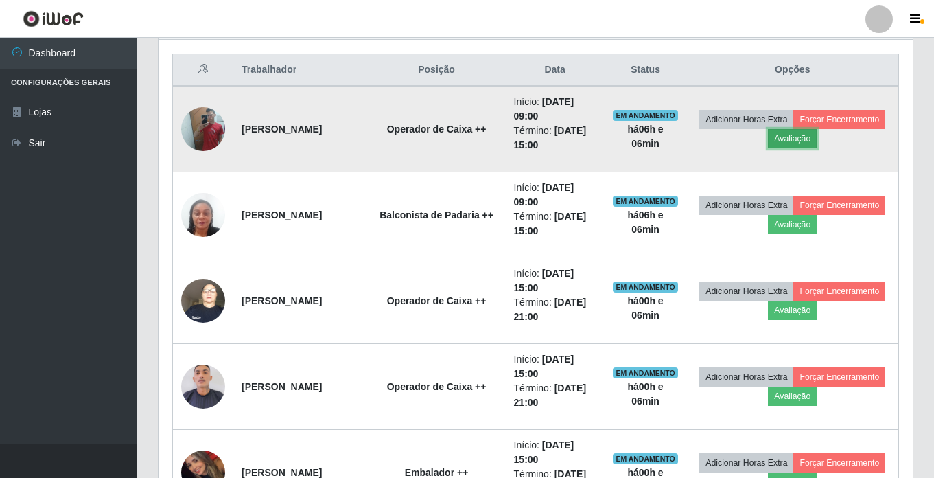
click at [817, 135] on button "Avaliação" at bounding box center [792, 138] width 49 height 19
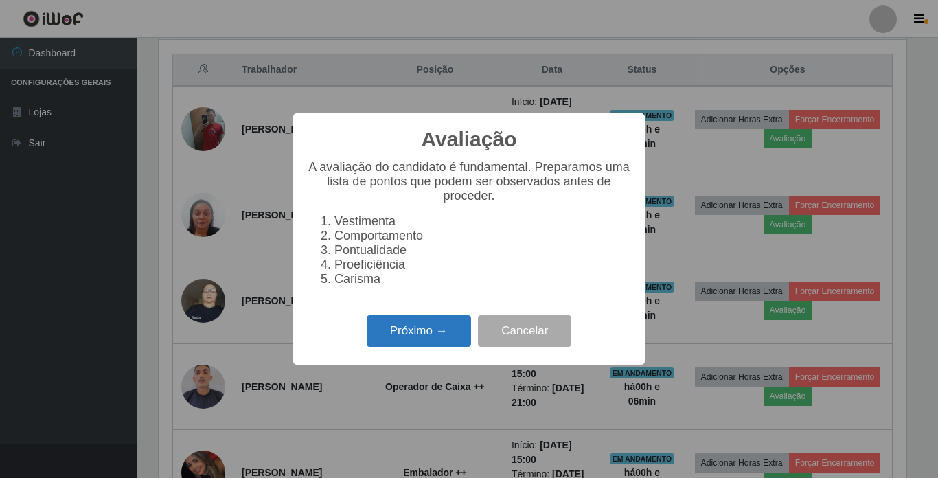
click at [435, 341] on button "Próximo →" at bounding box center [419, 331] width 104 height 32
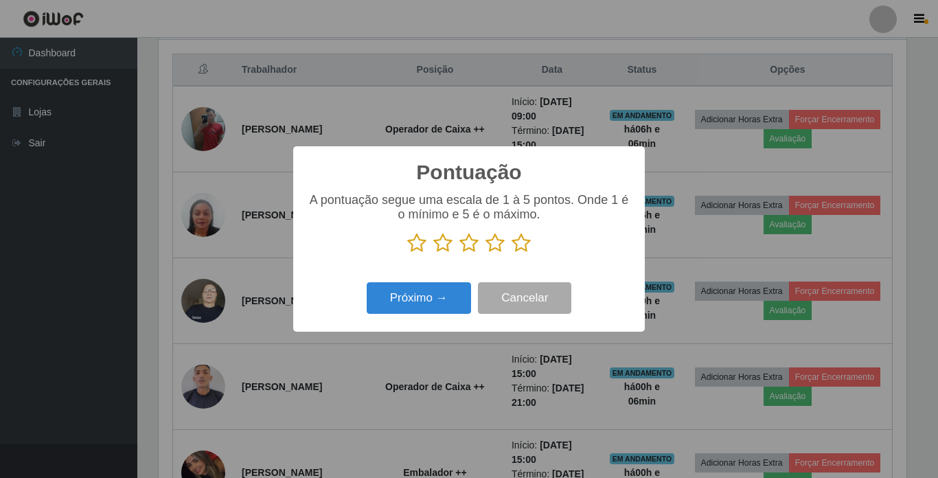
scroll to position [686284, 685821]
click at [521, 249] on icon at bounding box center [520, 243] width 19 height 21
click at [511, 253] on input "radio" at bounding box center [511, 253] width 0 height 0
click at [427, 298] on button "Próximo →" at bounding box center [419, 298] width 104 height 32
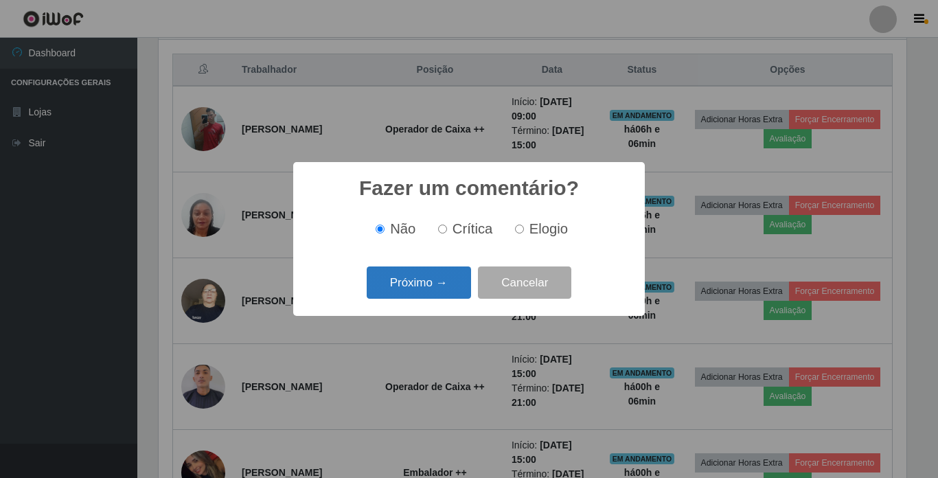
click at [413, 285] on button "Próximo →" at bounding box center [419, 282] width 104 height 32
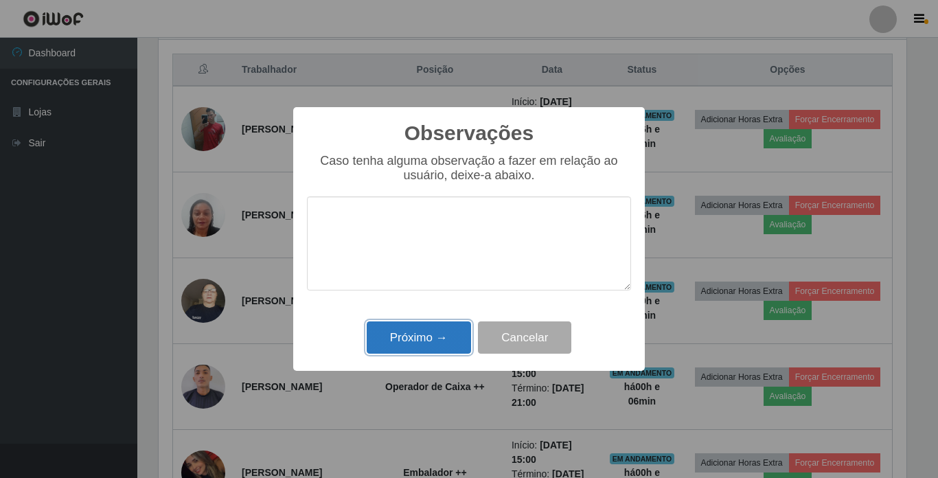
click at [423, 330] on button "Próximo →" at bounding box center [419, 337] width 104 height 32
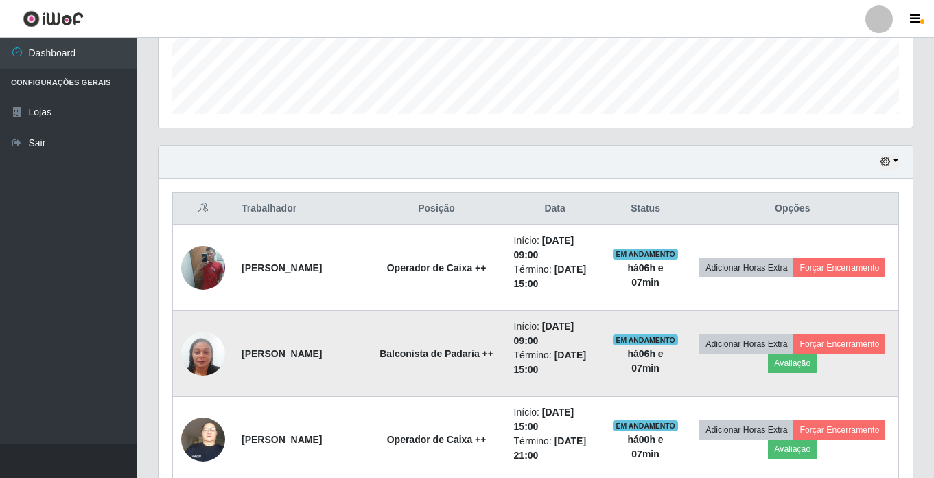
scroll to position [378, 0]
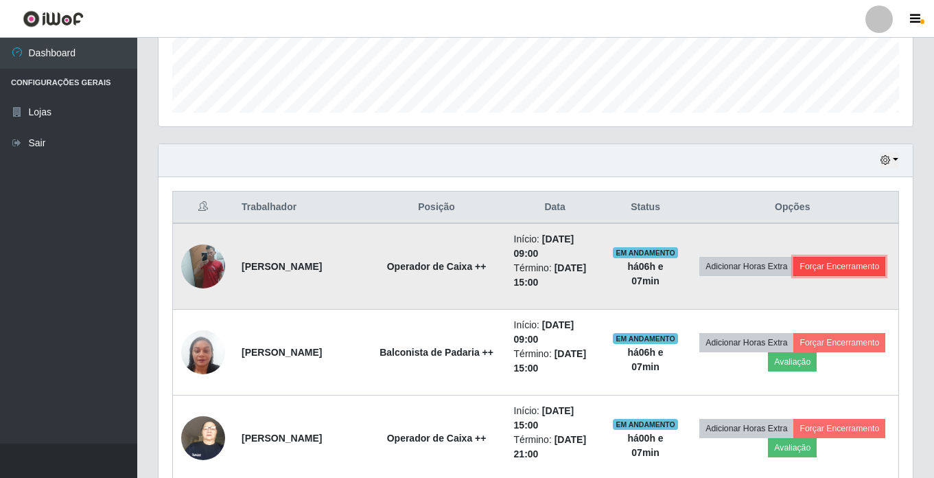
click at [794, 276] on button "Forçar Encerramento" at bounding box center [840, 266] width 92 height 19
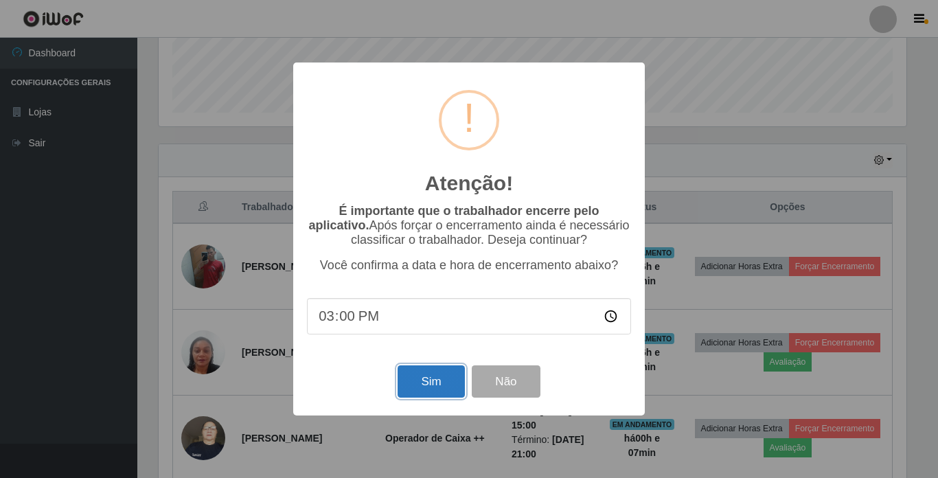
click at [427, 376] on button "Sim" at bounding box center [431, 381] width 67 height 32
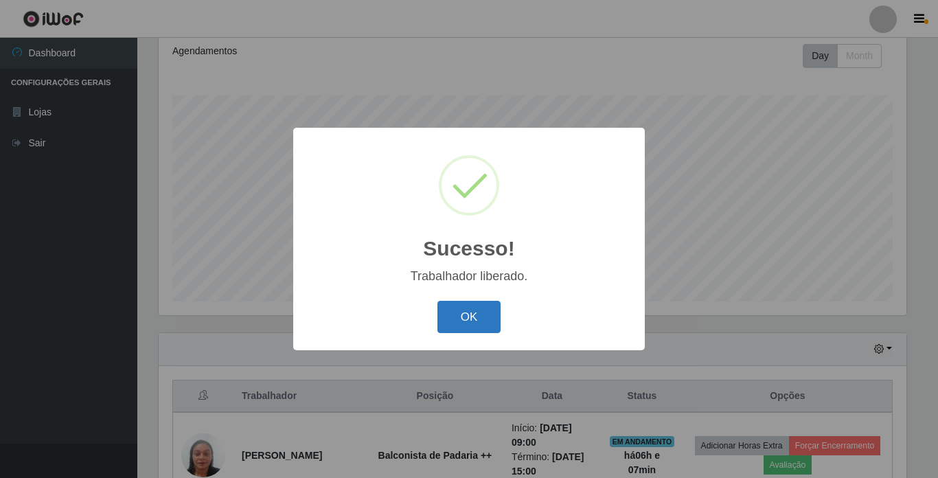
click at [471, 313] on button "OK" at bounding box center [469, 317] width 64 height 32
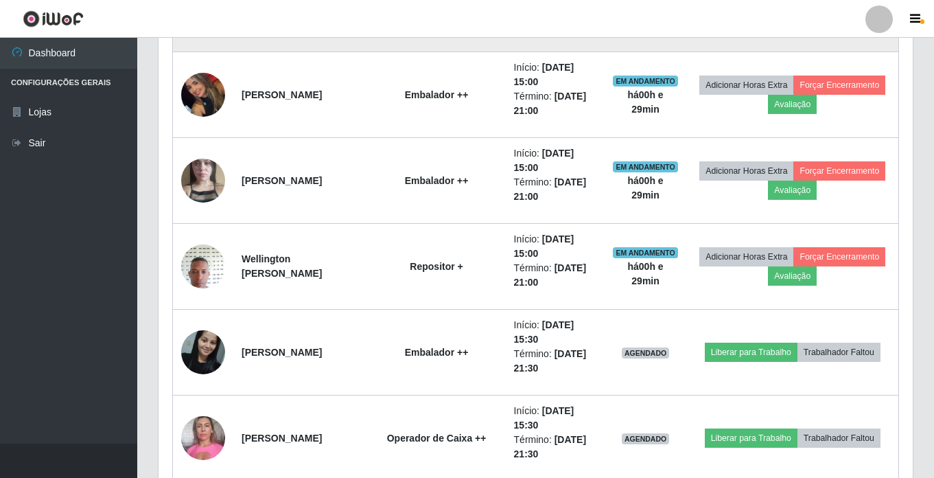
scroll to position [945, 0]
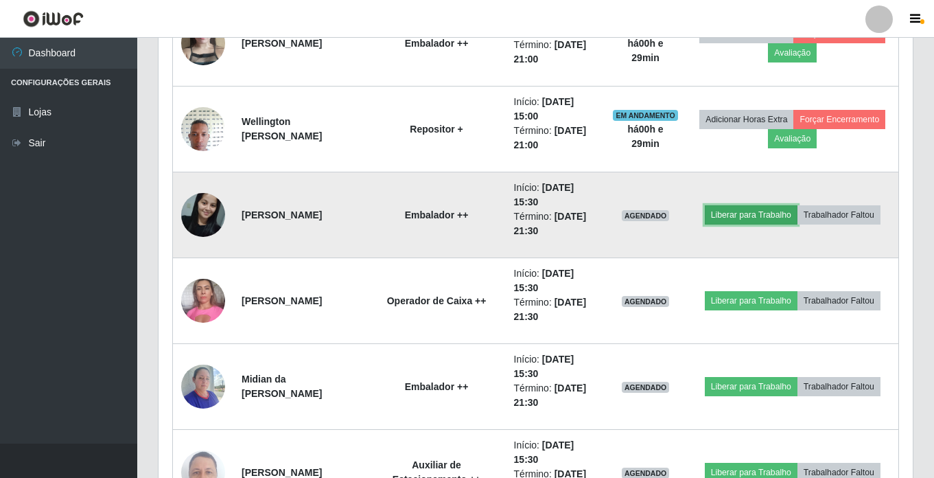
click at [752, 218] on button "Liberar para Trabalho" at bounding box center [751, 214] width 93 height 19
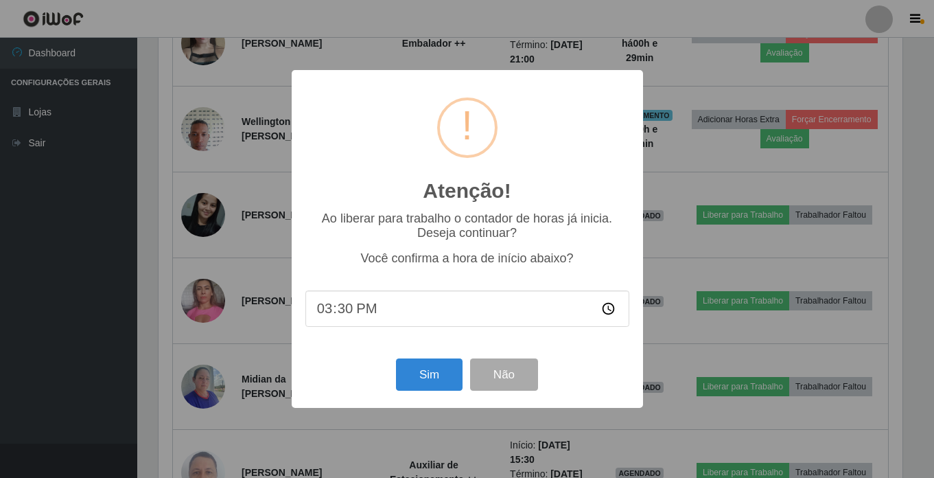
scroll to position [285, 748]
click at [437, 374] on button "Sim" at bounding box center [431, 374] width 67 height 32
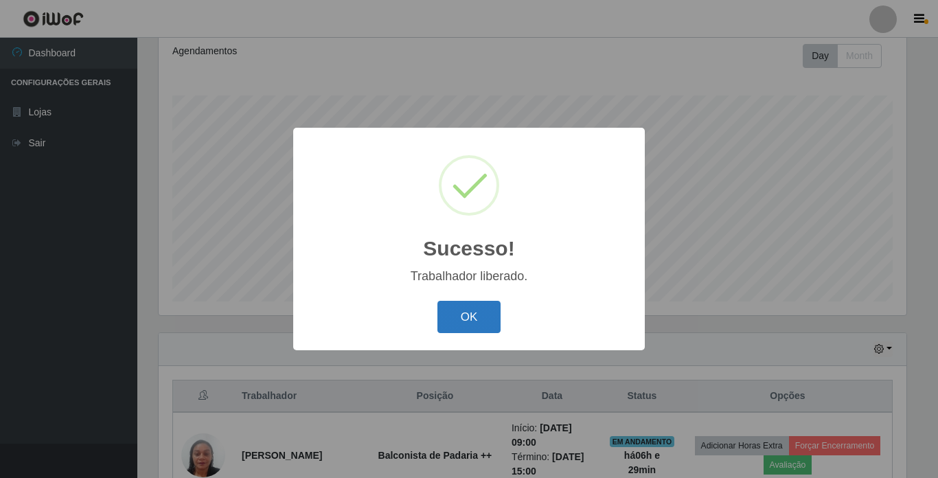
click at [468, 315] on button "OK" at bounding box center [469, 317] width 64 height 32
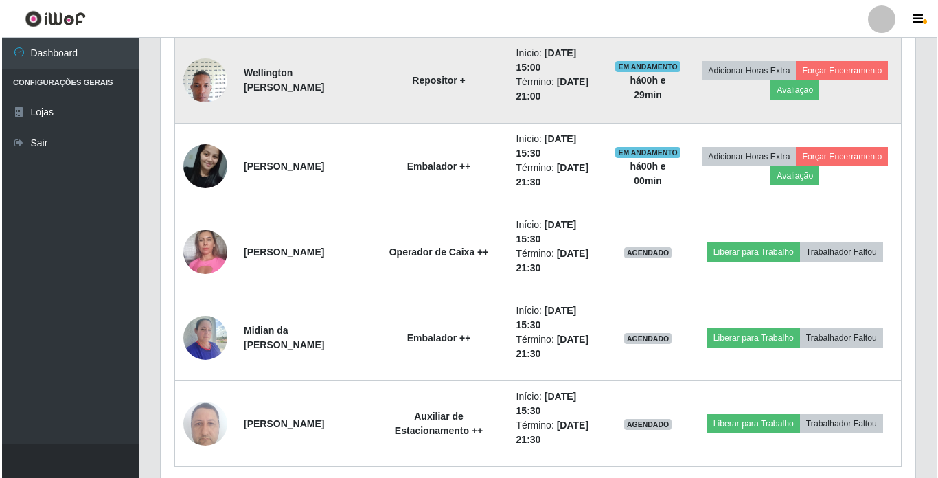
scroll to position [1013, 0]
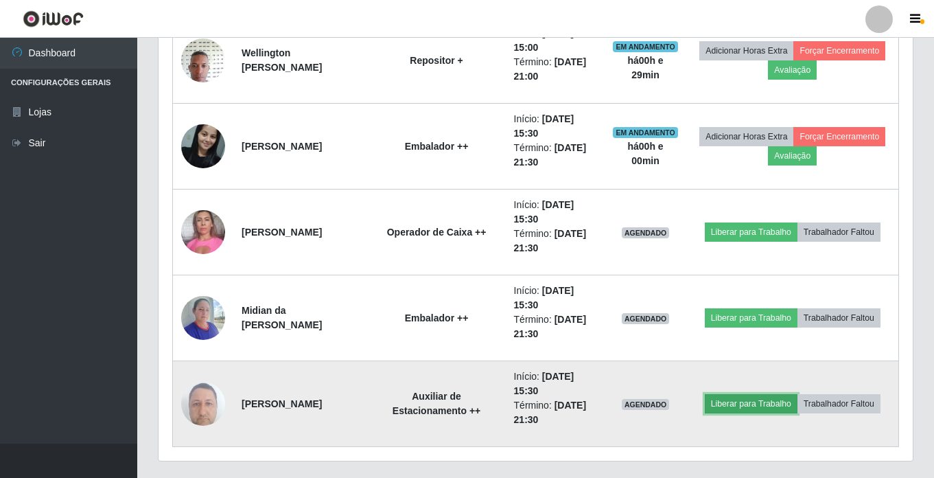
click at [756, 402] on button "Liberar para Trabalho" at bounding box center [751, 403] width 93 height 19
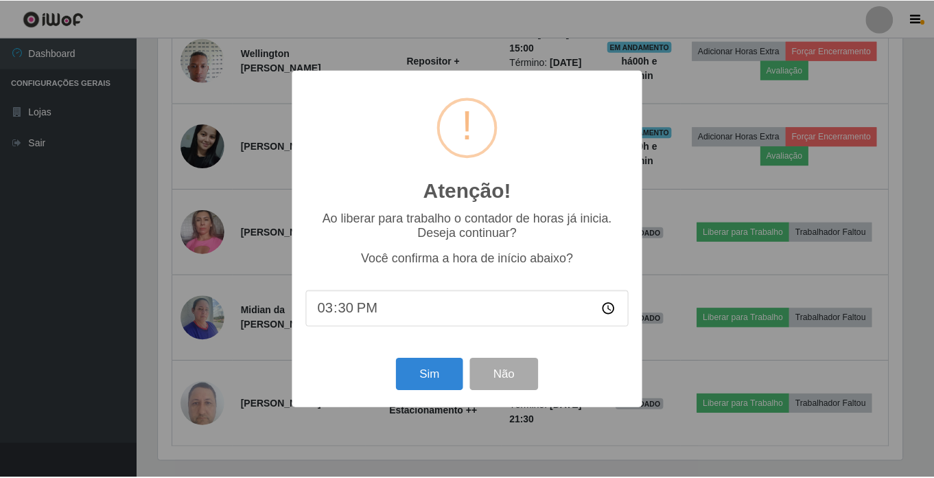
scroll to position [285, 748]
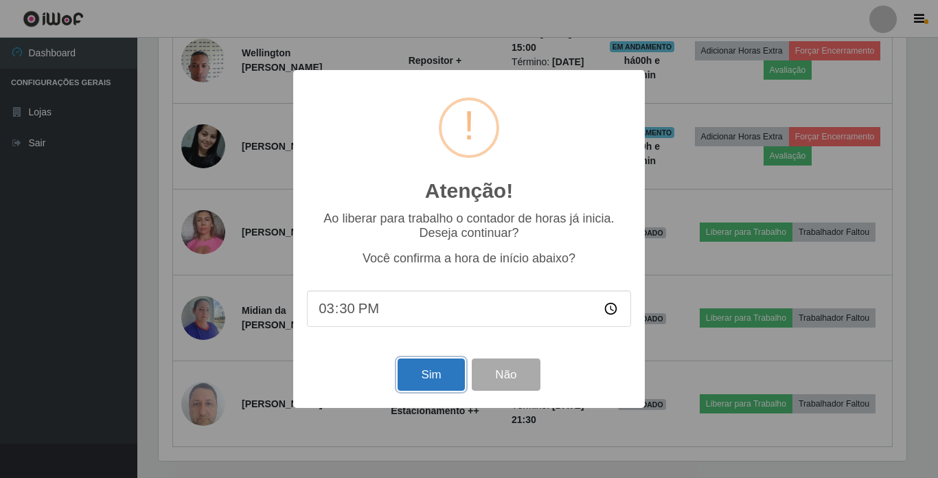
click at [444, 368] on button "Sim" at bounding box center [431, 374] width 67 height 32
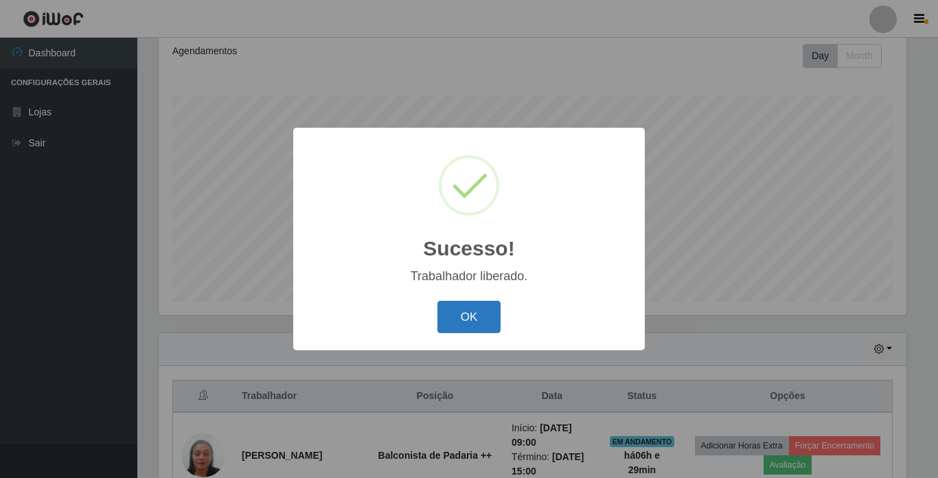
click at [472, 310] on button "OK" at bounding box center [469, 317] width 64 height 32
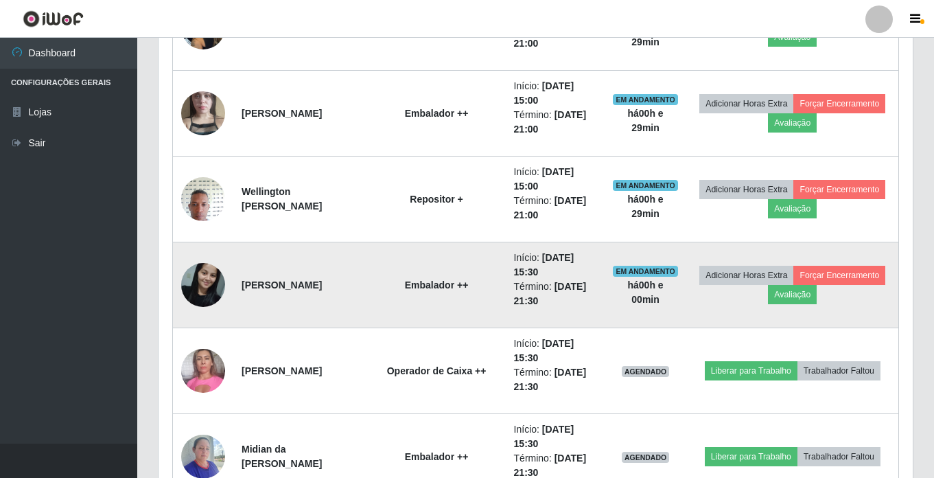
scroll to position [876, 0]
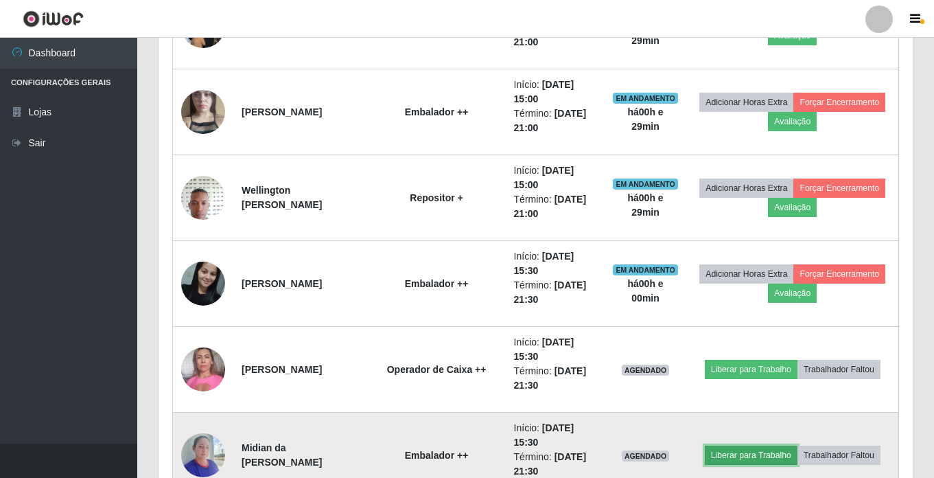
click at [750, 453] on button "Liberar para Trabalho" at bounding box center [751, 455] width 93 height 19
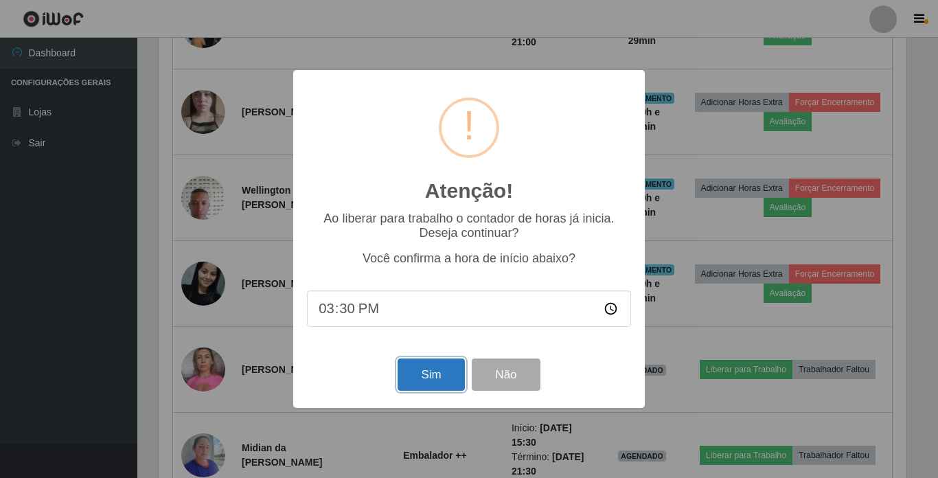
click at [424, 379] on button "Sim" at bounding box center [431, 374] width 67 height 32
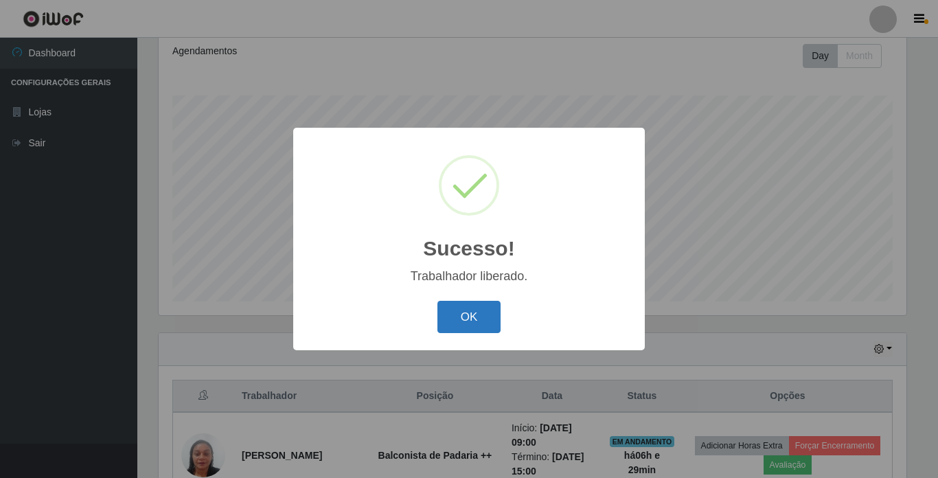
click at [461, 311] on button "OK" at bounding box center [469, 317] width 64 height 32
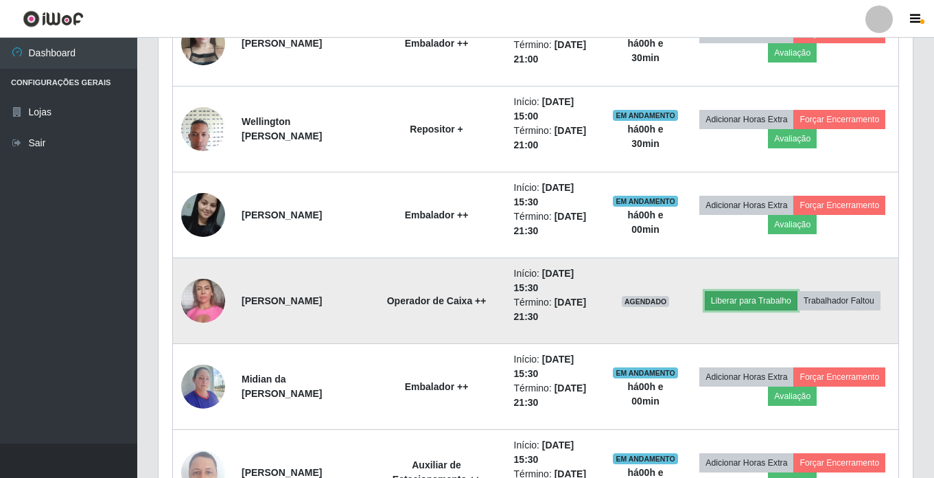
click at [741, 306] on button "Liberar para Trabalho" at bounding box center [751, 300] width 93 height 19
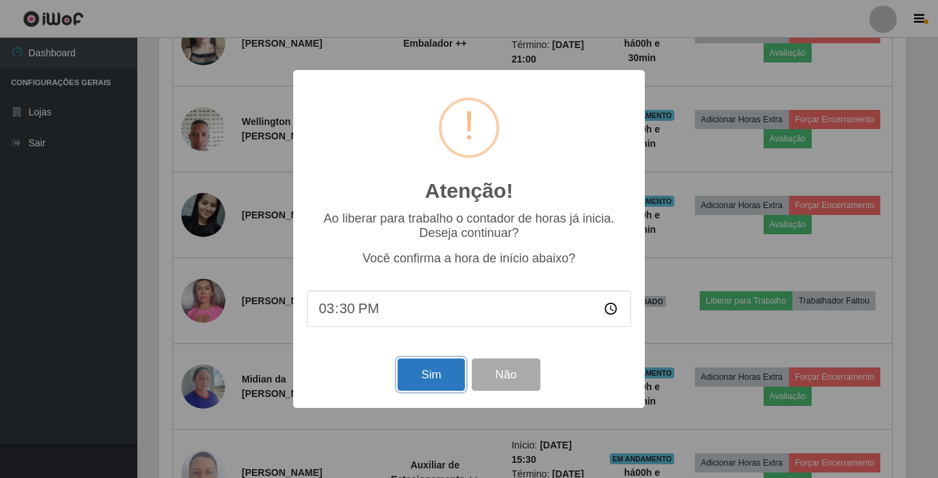
click at [428, 374] on button "Sim" at bounding box center [431, 374] width 67 height 32
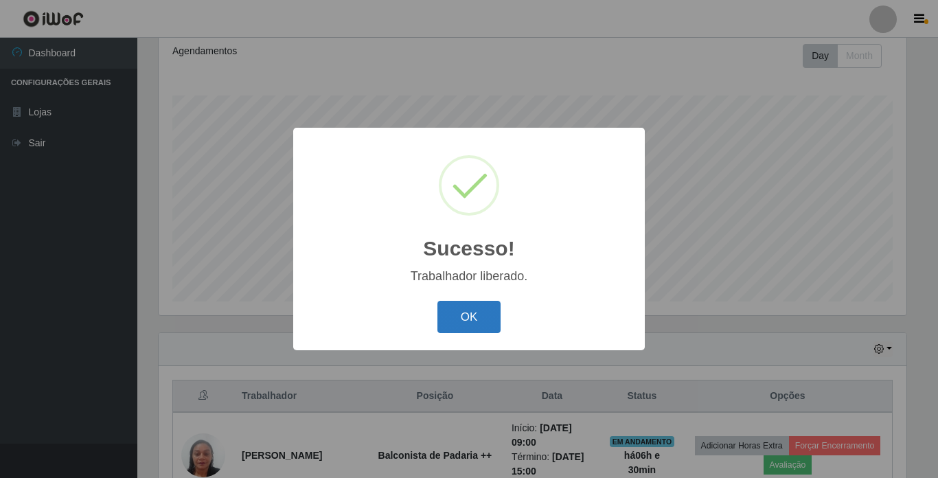
click at [467, 317] on button "OK" at bounding box center [469, 317] width 64 height 32
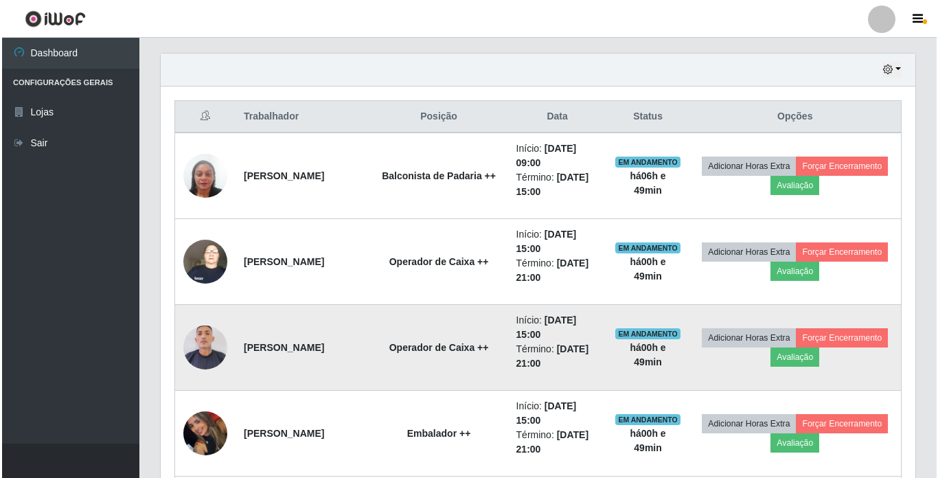
scroll to position [430, 0]
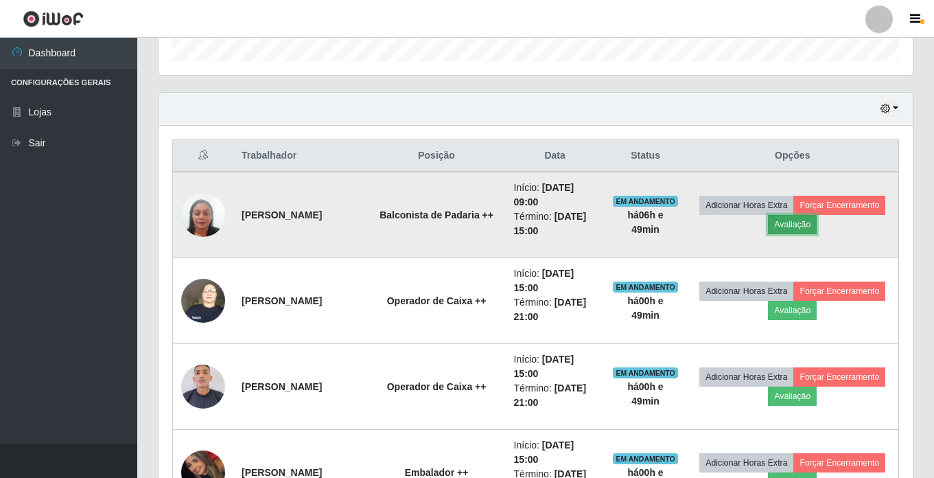
click at [817, 219] on button "Avaliação" at bounding box center [792, 224] width 49 height 19
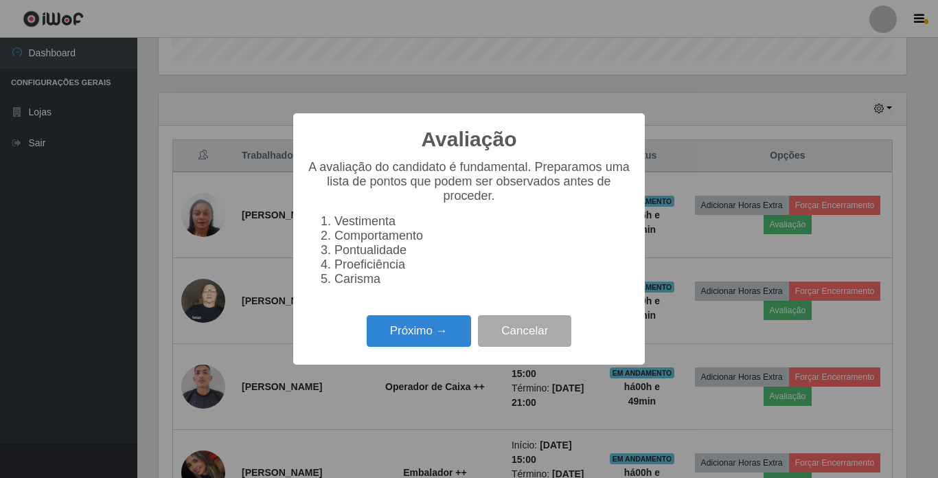
scroll to position [285, 748]
click at [439, 332] on button "Próximo →" at bounding box center [419, 331] width 104 height 32
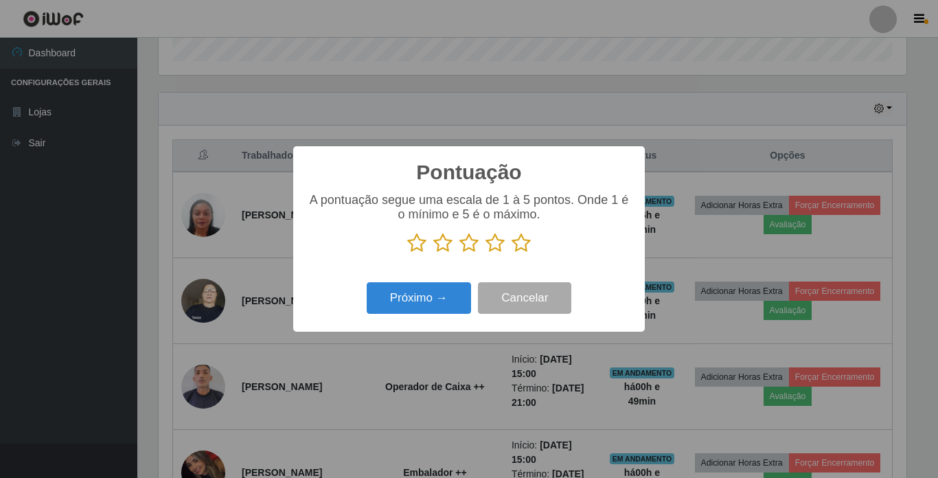
click at [531, 243] on p at bounding box center [469, 243] width 324 height 21
click at [522, 246] on icon at bounding box center [520, 243] width 19 height 21
click at [511, 253] on input "radio" at bounding box center [511, 253] width 0 height 0
click at [438, 299] on button "Próximo →" at bounding box center [419, 298] width 104 height 32
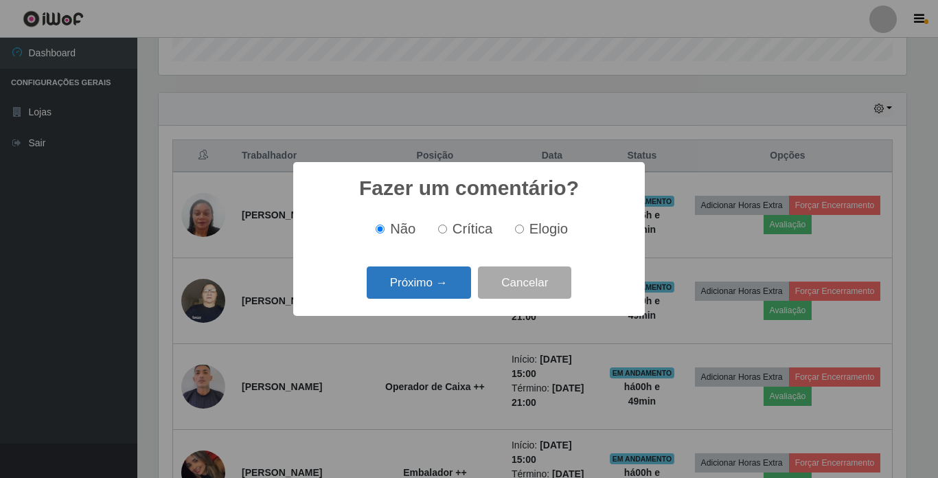
click at [403, 278] on button "Próximo →" at bounding box center [419, 282] width 104 height 32
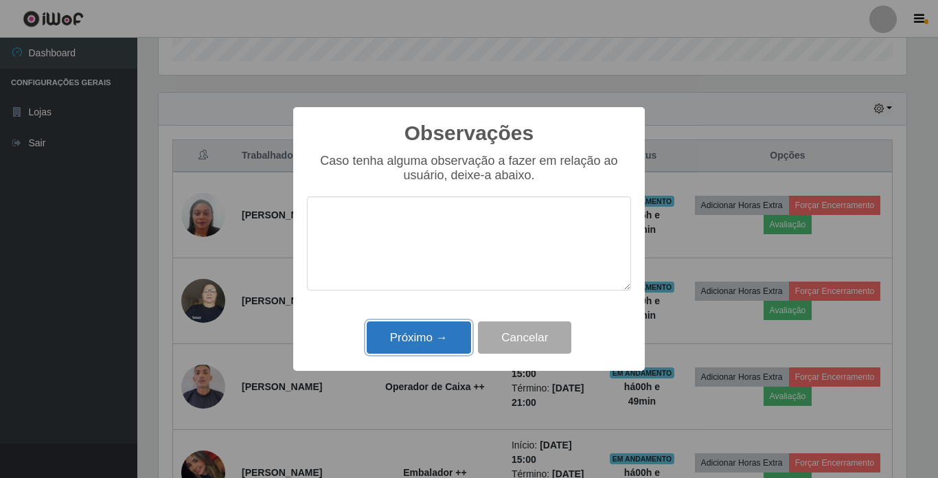
click at [420, 327] on button "Próximo →" at bounding box center [419, 337] width 104 height 32
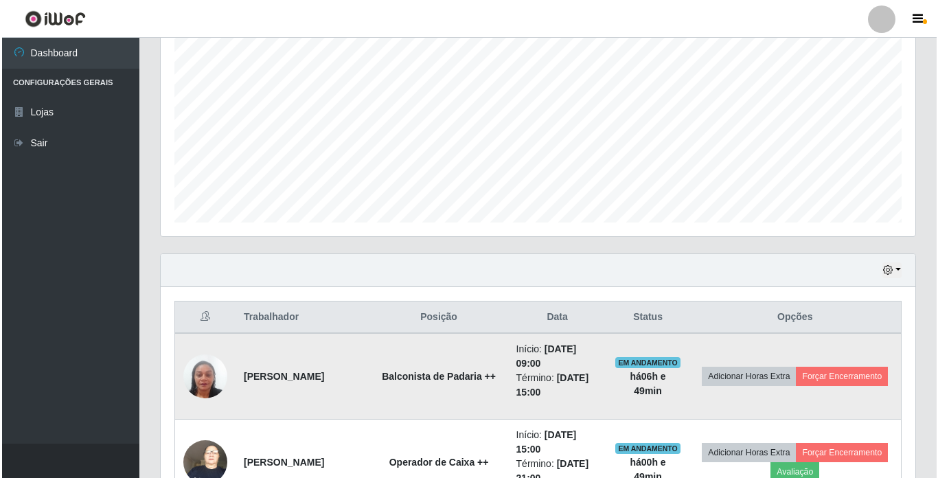
scroll to position [292, 0]
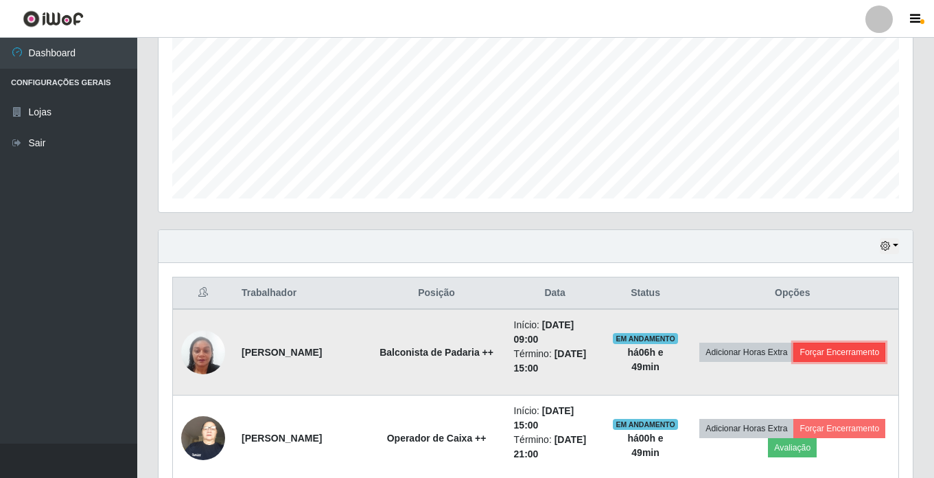
click at [794, 358] on button "Forçar Encerramento" at bounding box center [840, 352] width 92 height 19
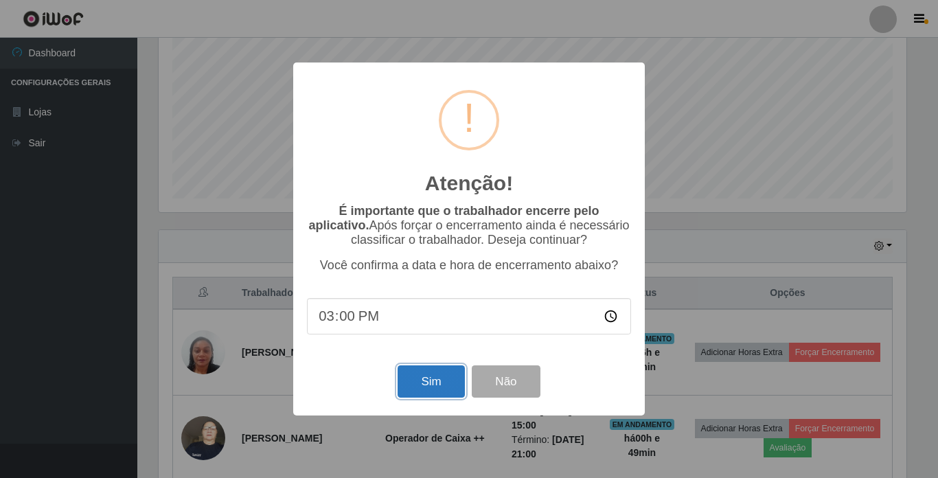
click at [431, 382] on button "Sim" at bounding box center [431, 381] width 67 height 32
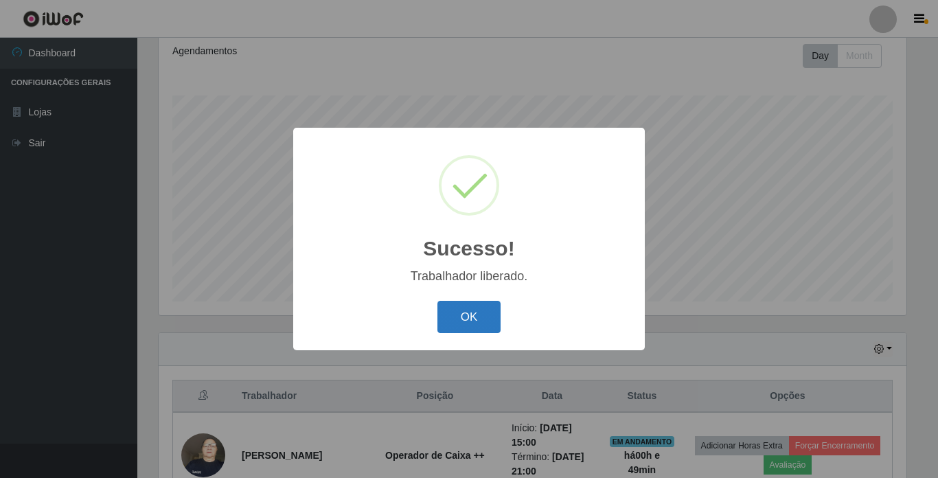
click at [462, 315] on button "OK" at bounding box center [469, 317] width 64 height 32
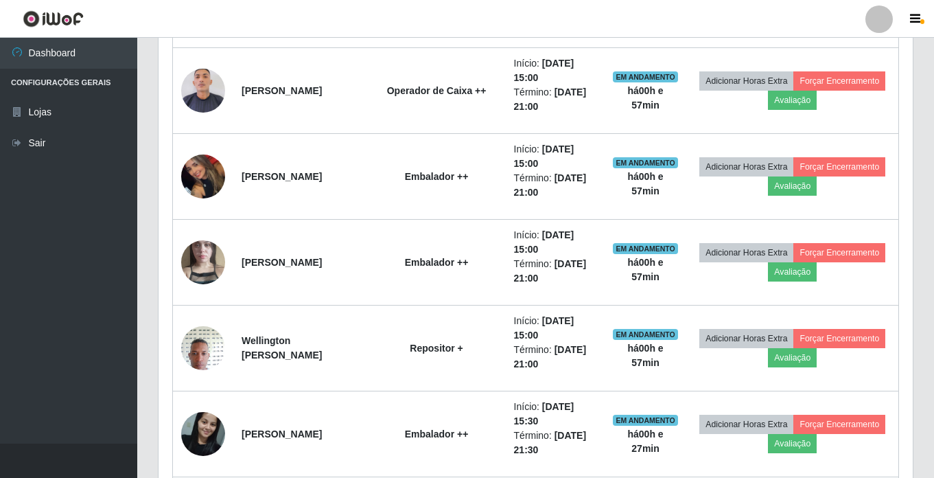
scroll to position [601, 0]
